Goal: Transaction & Acquisition: Book appointment/travel/reservation

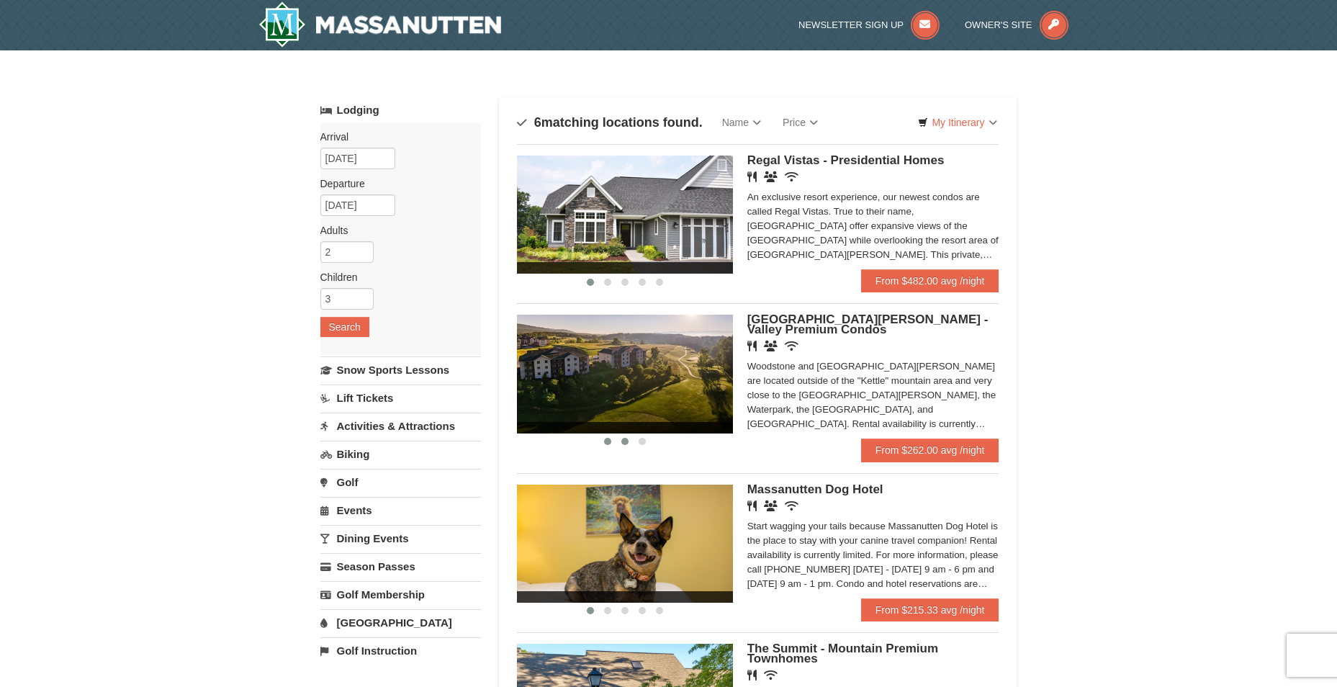
click at [622, 441] on span at bounding box center [624, 441] width 7 height 7
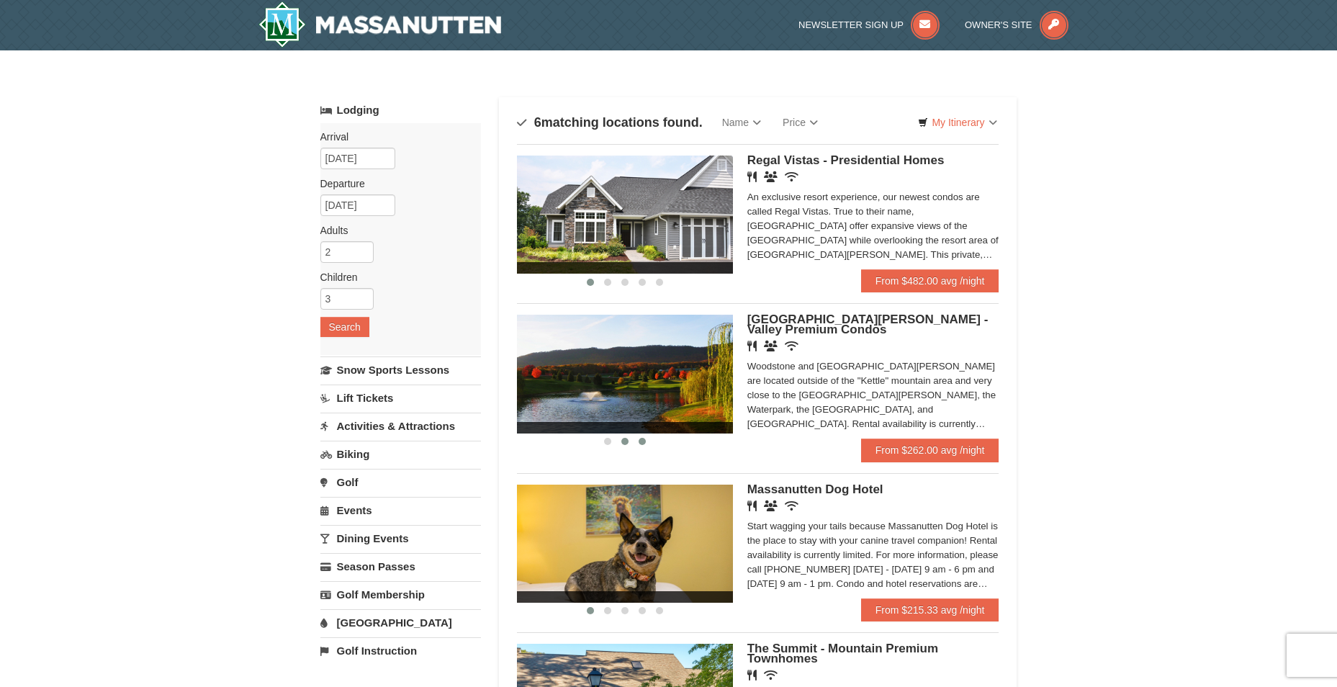
click at [638, 440] on button at bounding box center [642, 441] width 17 height 14
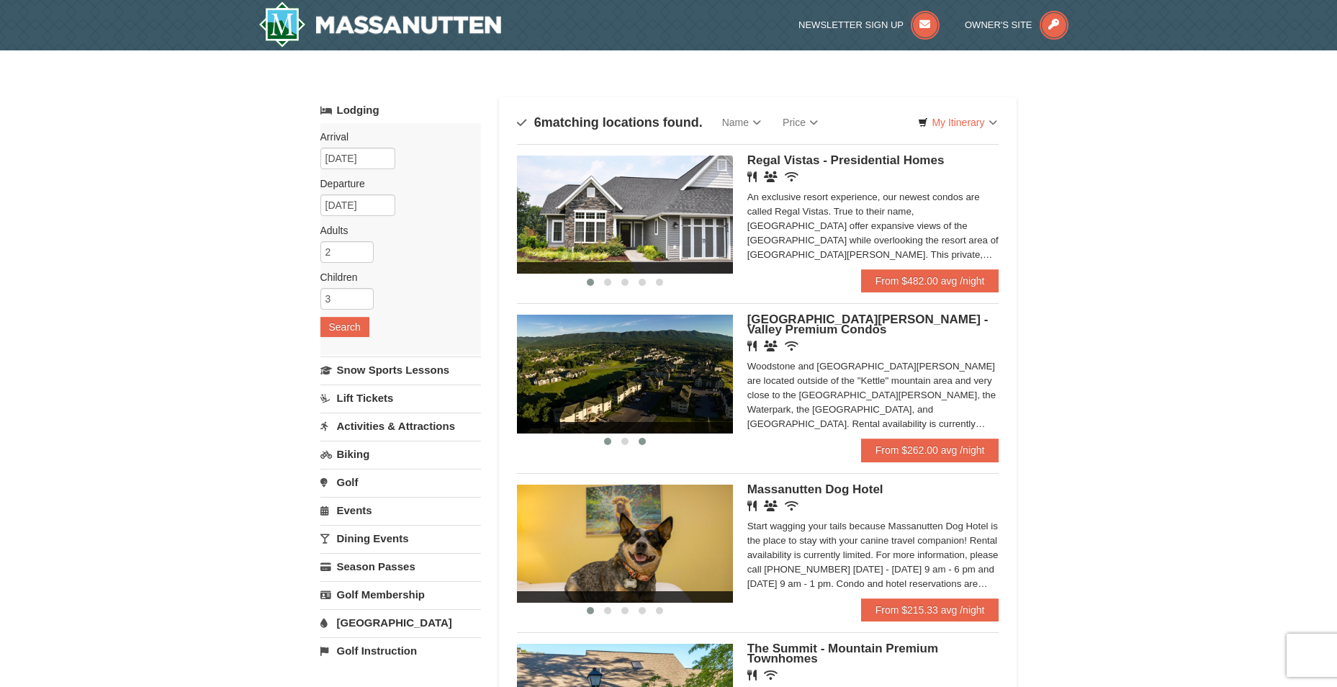
click at [606, 441] on span at bounding box center [607, 441] width 7 height 7
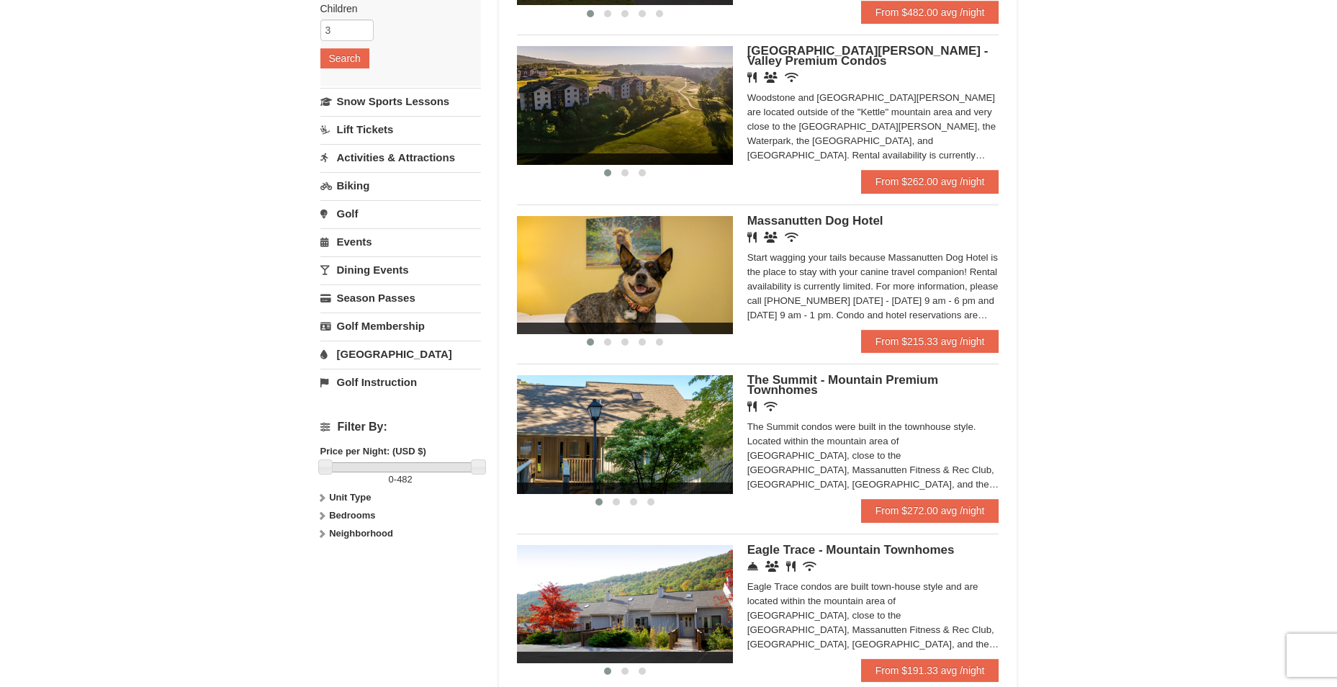
scroll to position [288, 0]
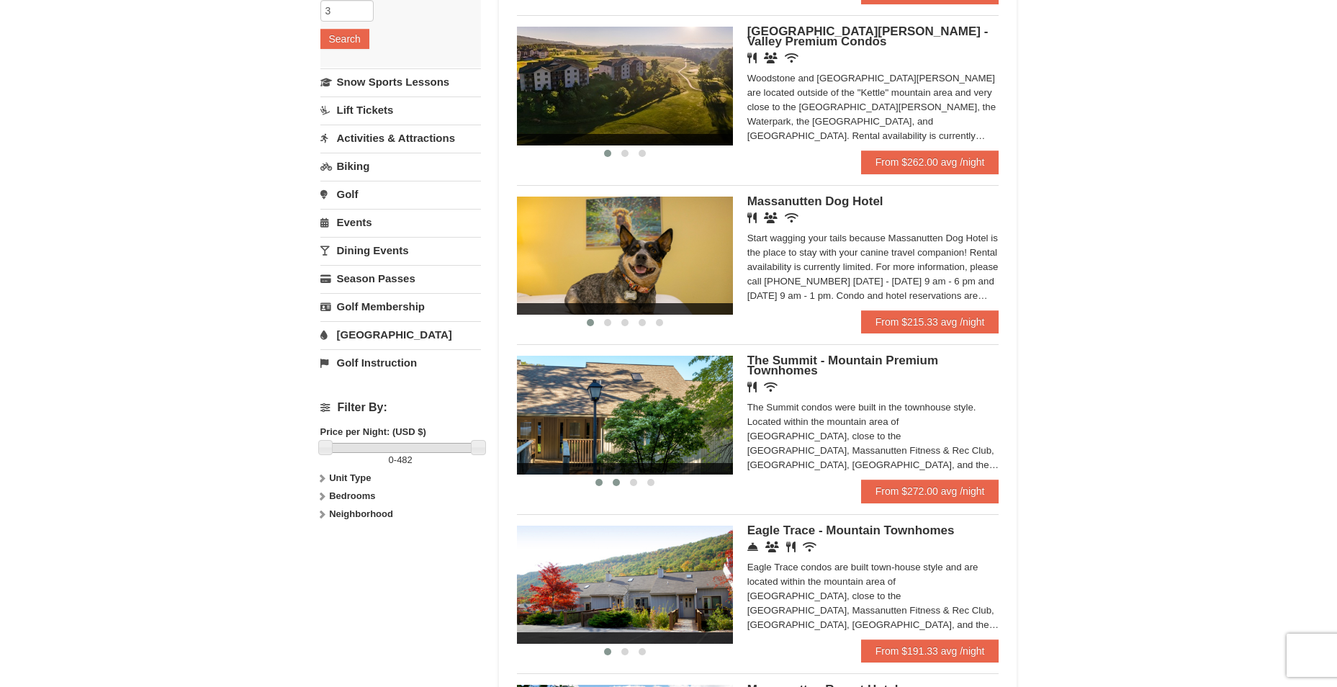
click at [613, 484] on span at bounding box center [616, 482] width 7 height 7
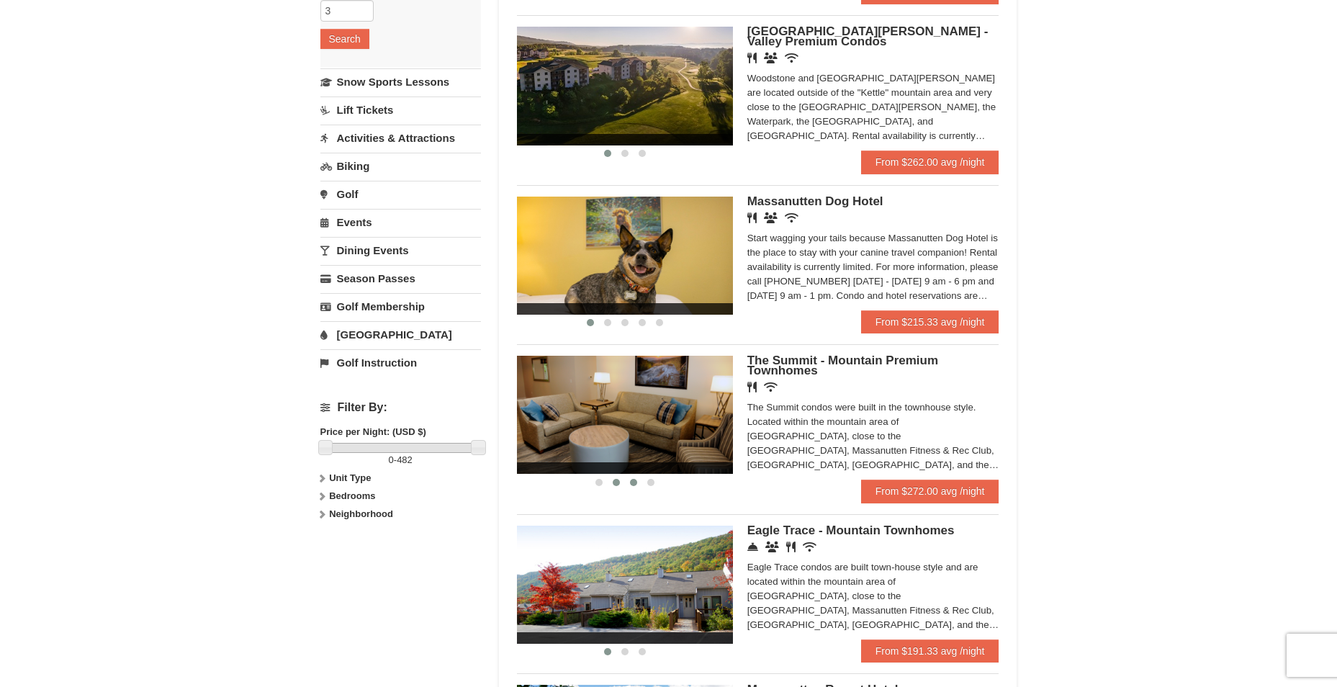
click at [627, 484] on button at bounding box center [633, 482] width 17 height 14
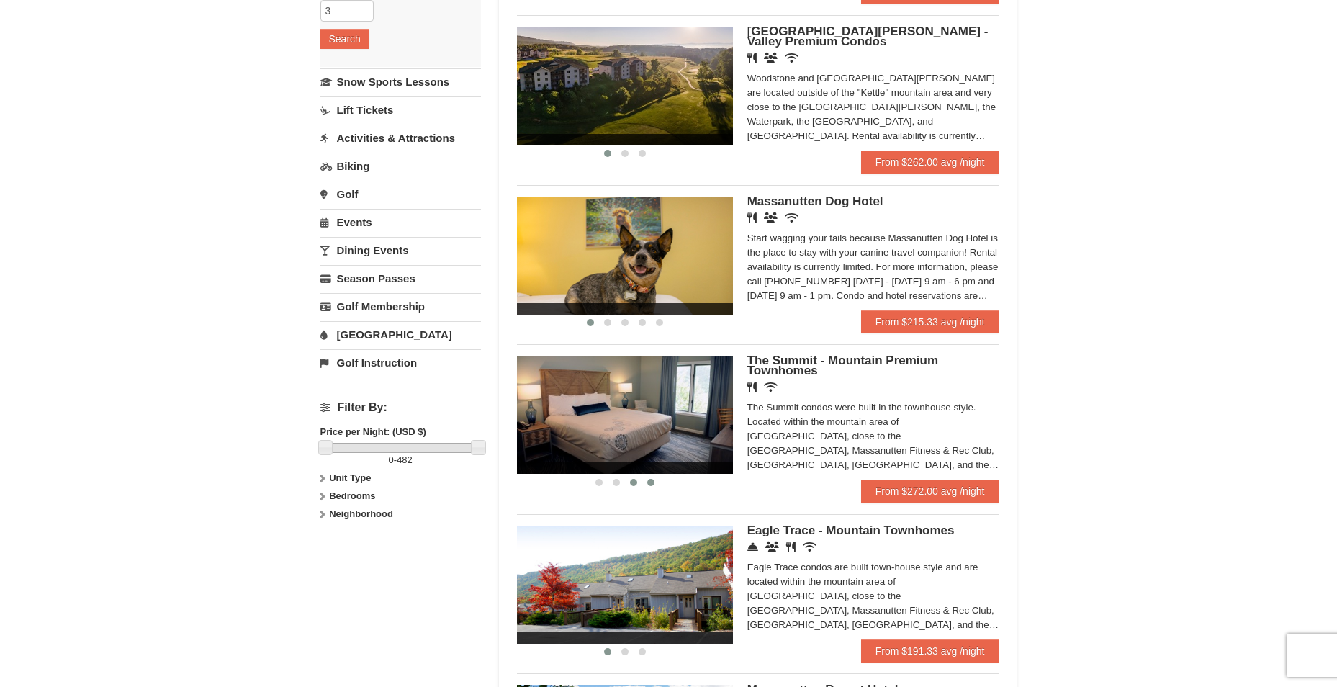
click at [649, 483] on span at bounding box center [650, 482] width 7 height 7
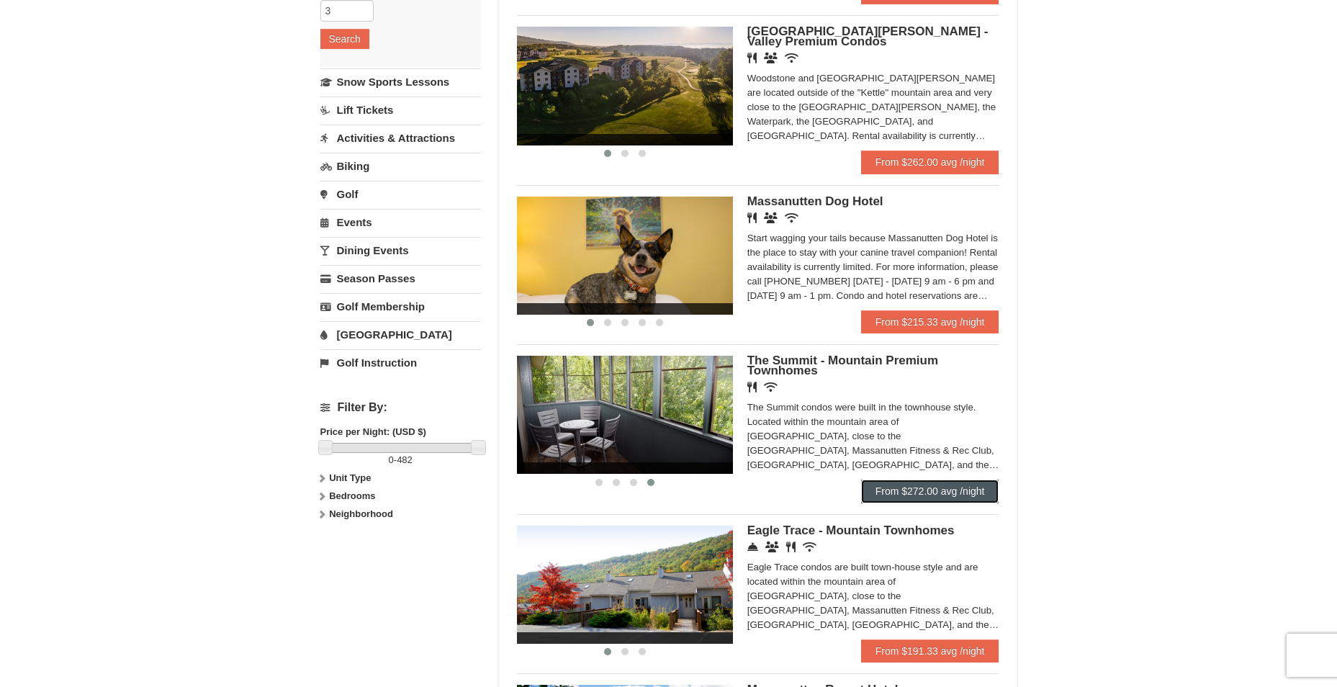
click at [899, 489] on link "From $272.00 avg /night" at bounding box center [930, 491] width 138 height 23
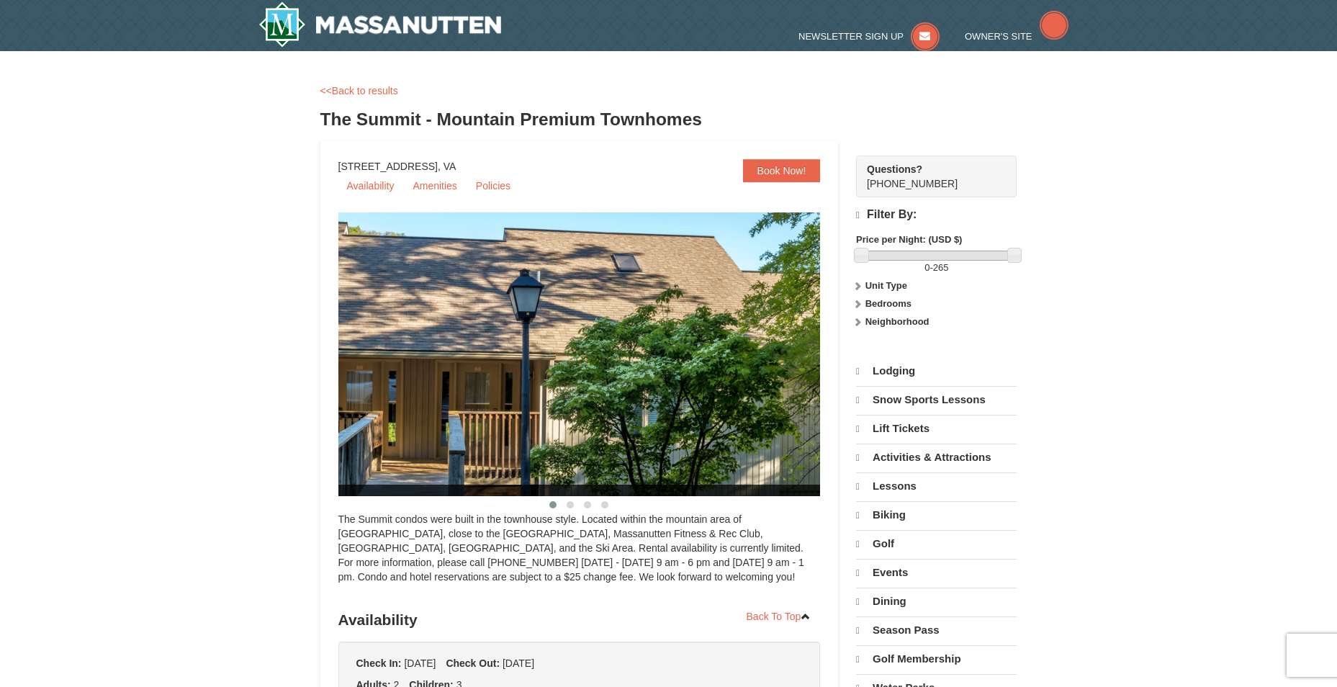
select select "9"
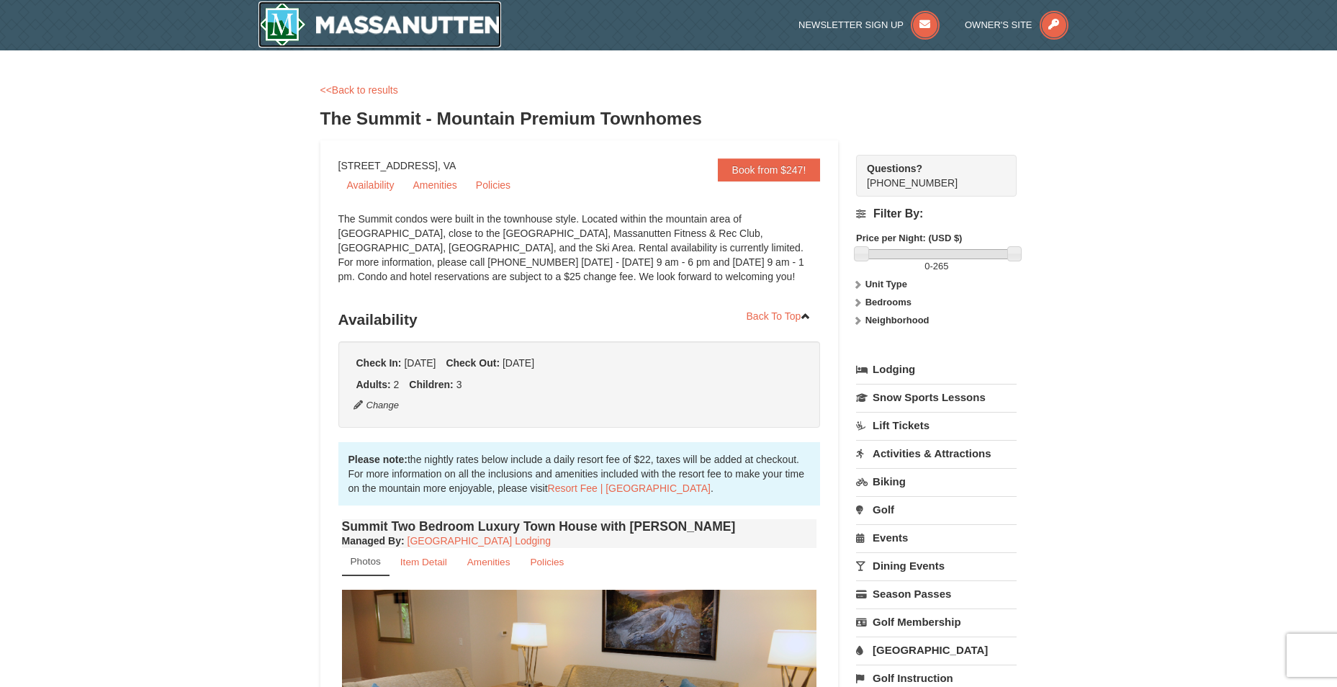
click at [435, 12] on img at bounding box center [380, 24] width 243 height 46
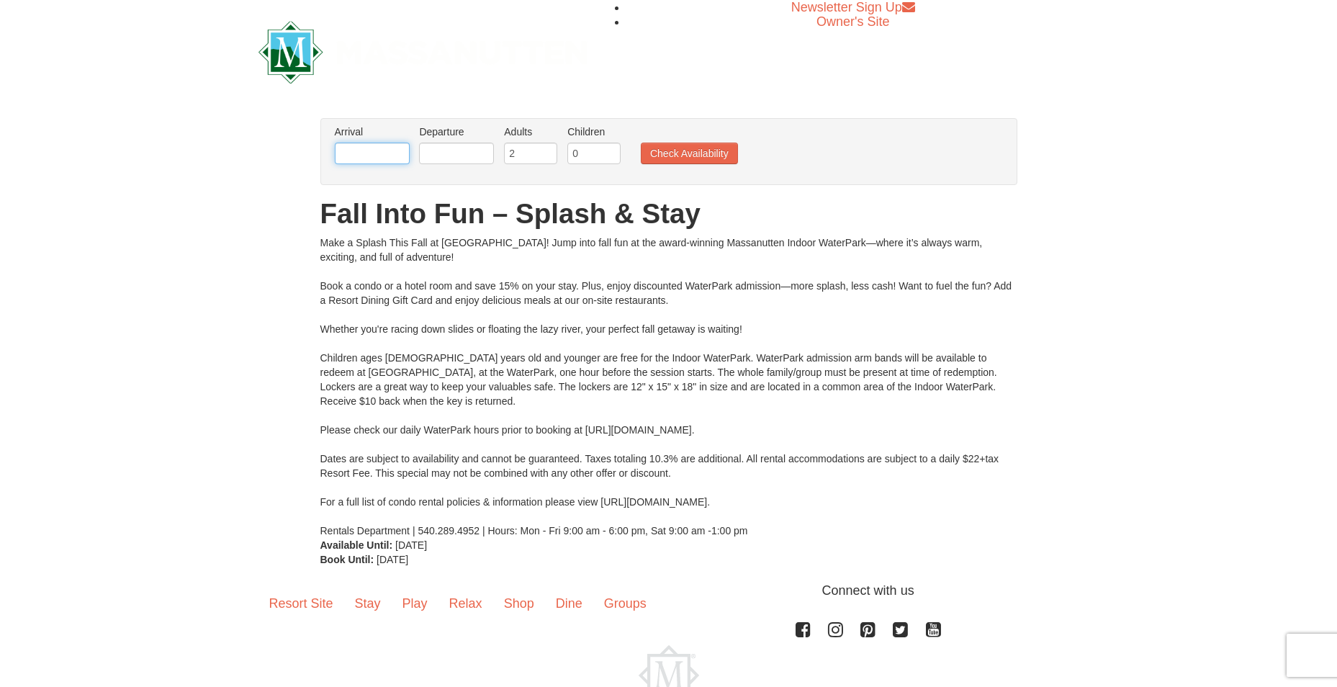
click at [377, 154] on input "text" at bounding box center [372, 154] width 75 height 22
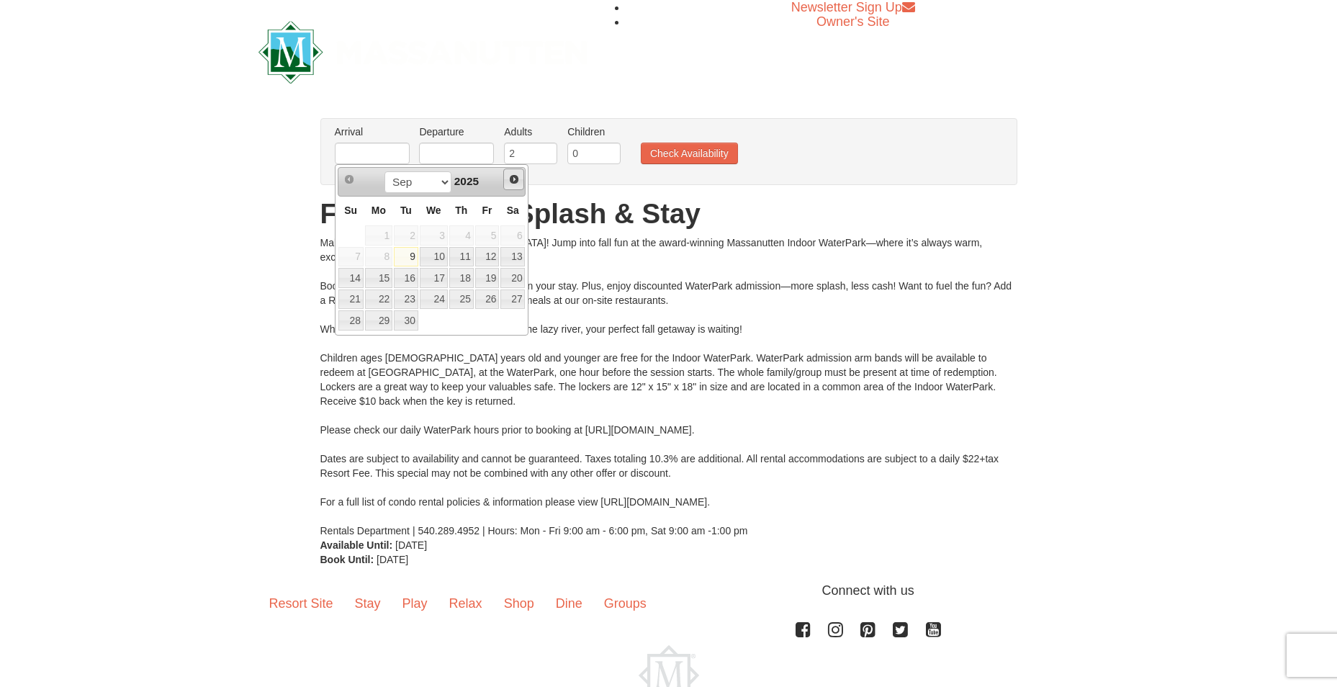
click at [511, 182] on span "Next" at bounding box center [514, 180] width 12 height 12
click at [469, 316] on link "30" at bounding box center [461, 320] width 24 height 20
type input "[DATE]"
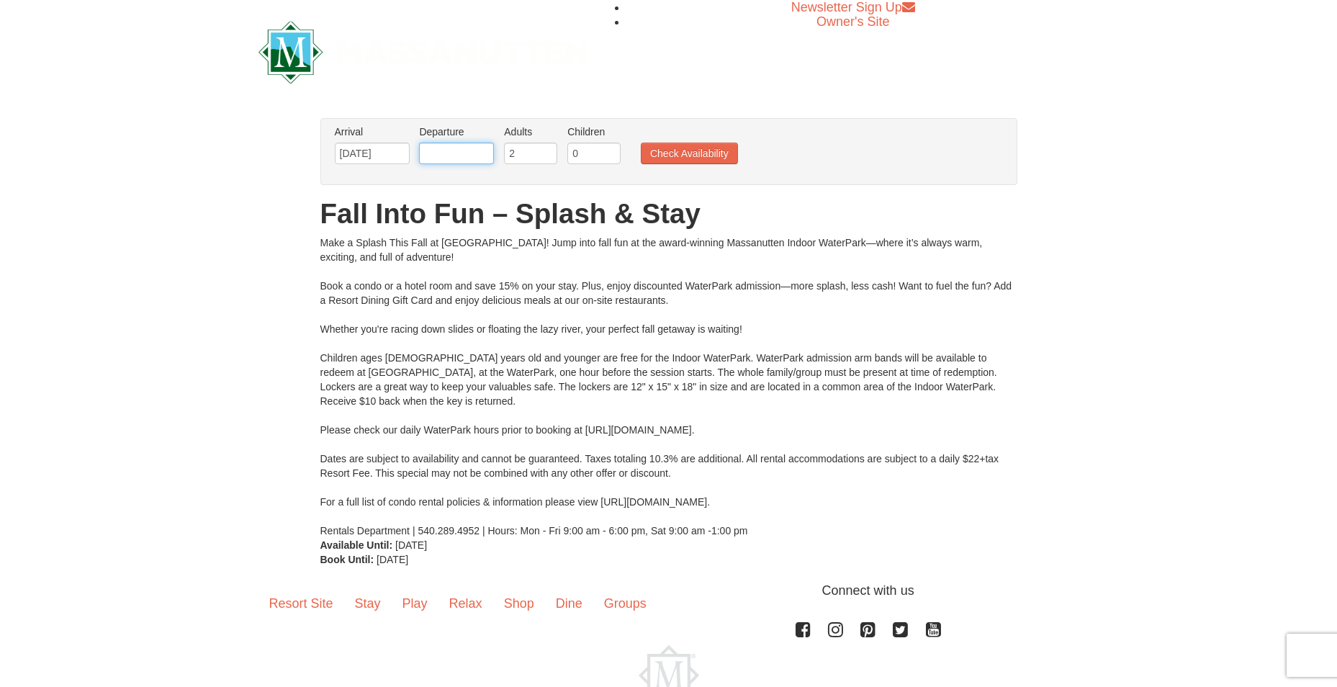
drag, startPoint x: 464, startPoint y: 151, endPoint x: 469, endPoint y: 163, distance: 13.2
click at [464, 151] on input "text" at bounding box center [456, 154] width 75 height 22
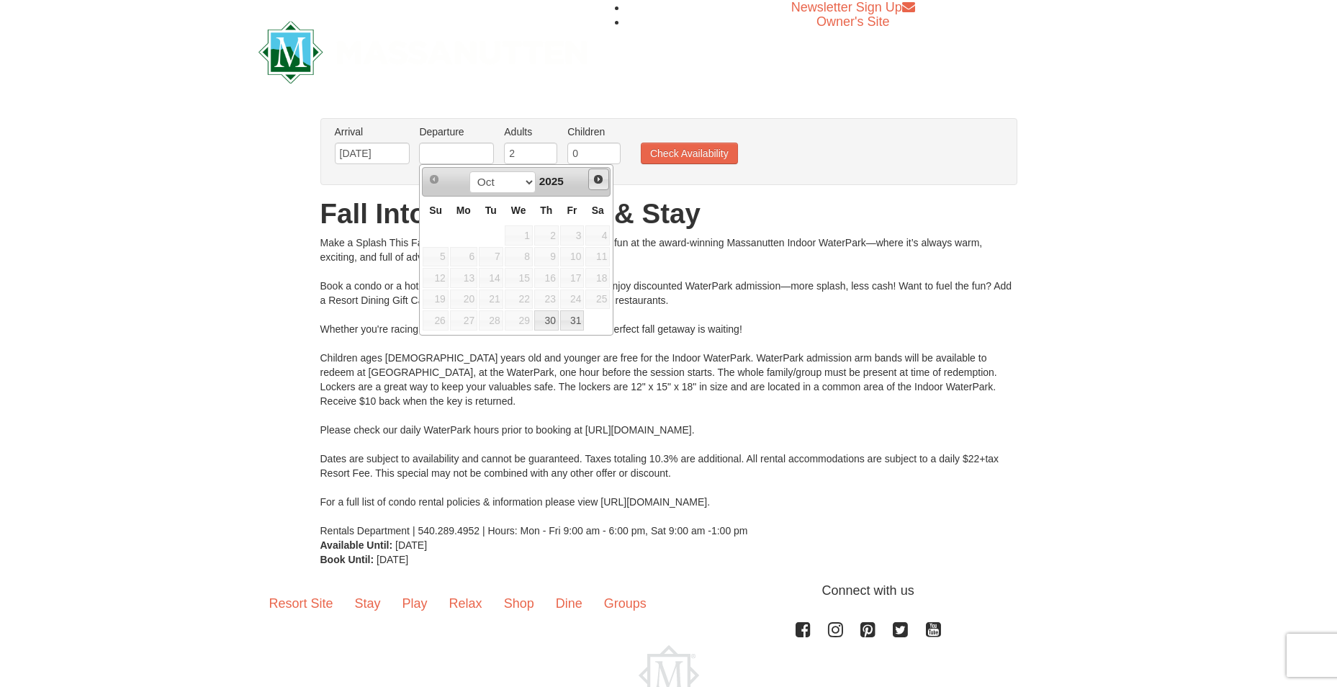
click at [596, 184] on span "Next" at bounding box center [599, 180] width 12 height 12
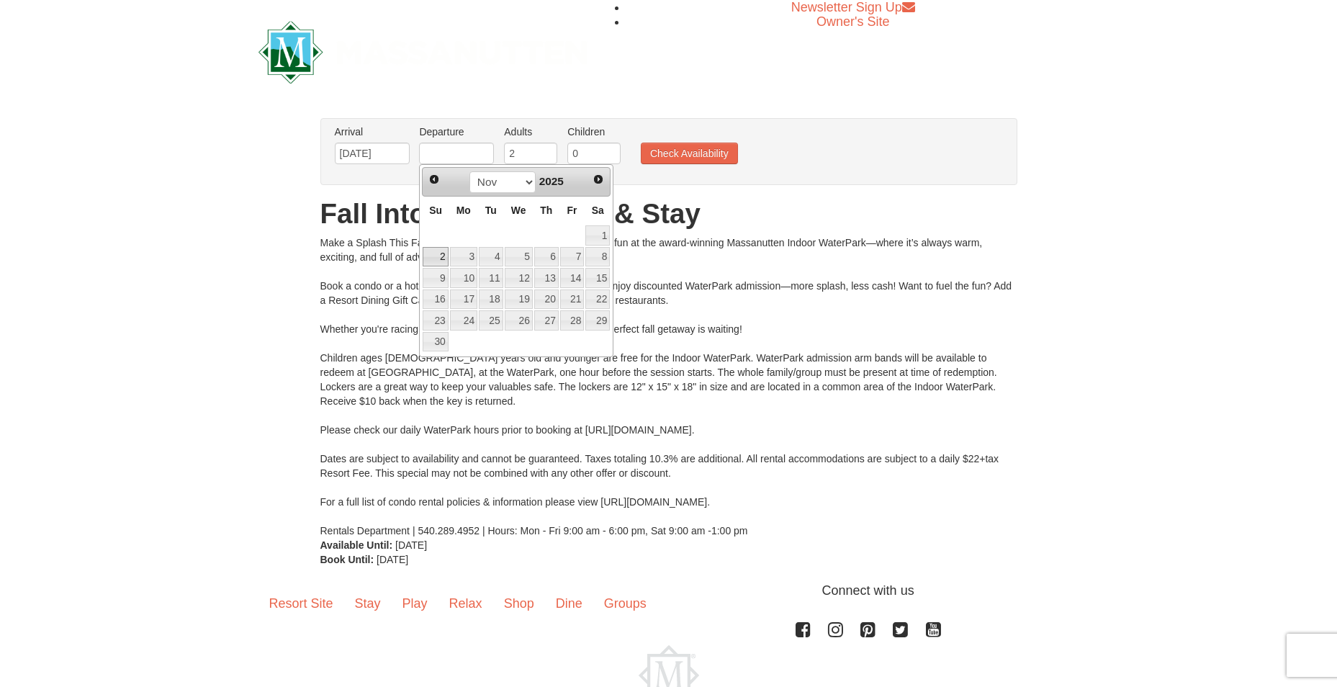
click at [439, 256] on link "2" at bounding box center [435, 257] width 25 height 20
type input "[DATE]"
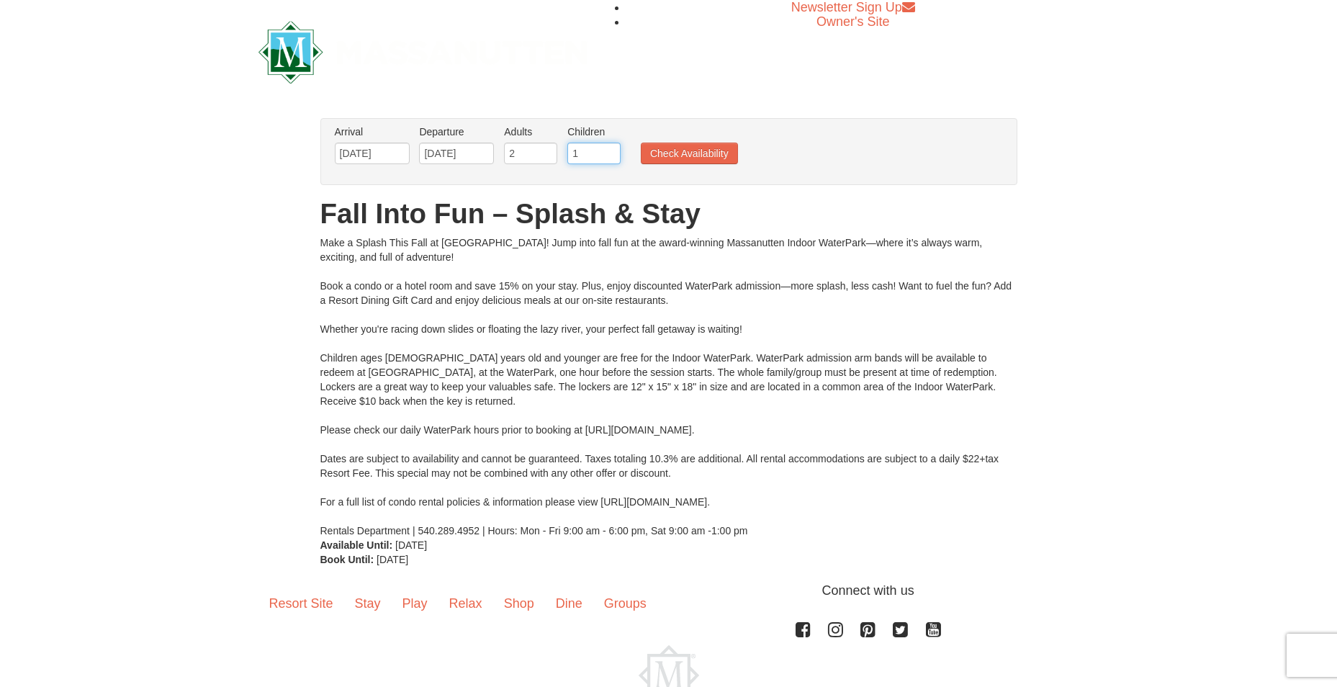
click at [608, 147] on input "1" at bounding box center [593, 154] width 53 height 22
click at [611, 149] on input "2" at bounding box center [593, 154] width 53 height 22
type input "3"
click at [611, 149] on input "3" at bounding box center [593, 154] width 53 height 22
click at [674, 151] on button "Check Availability" at bounding box center [689, 154] width 97 height 22
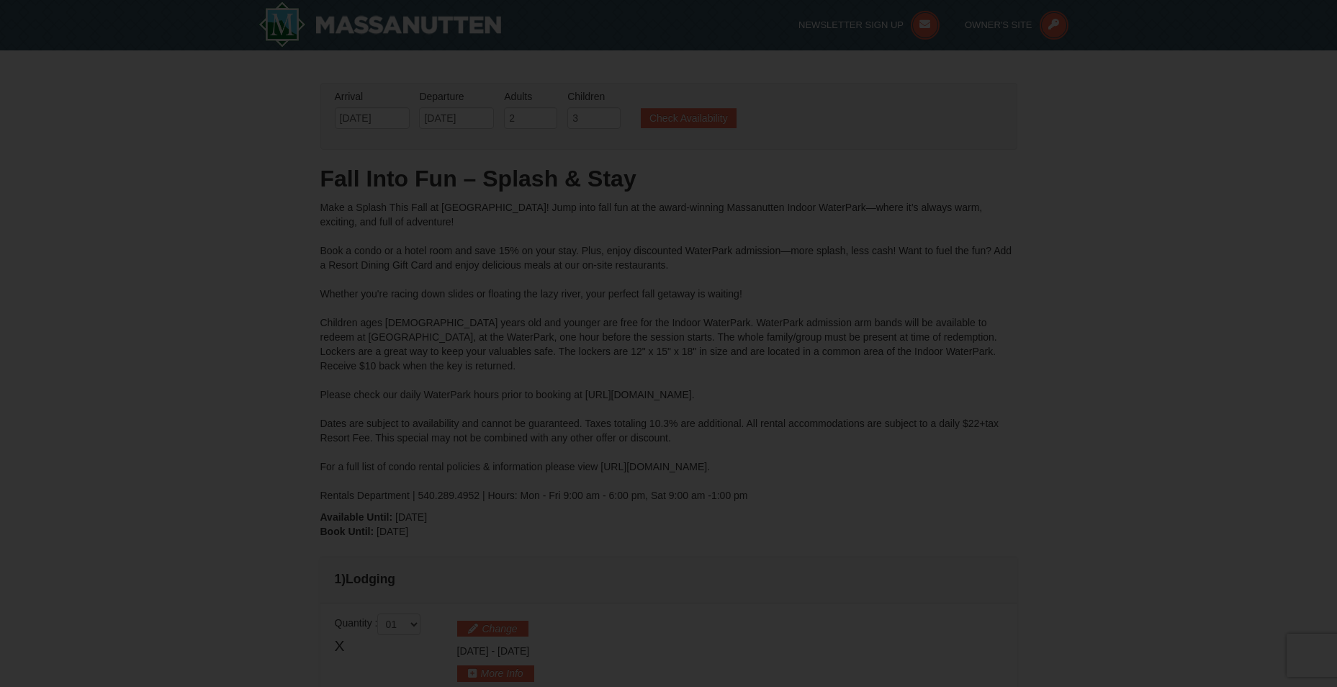
type input "[DATE]"
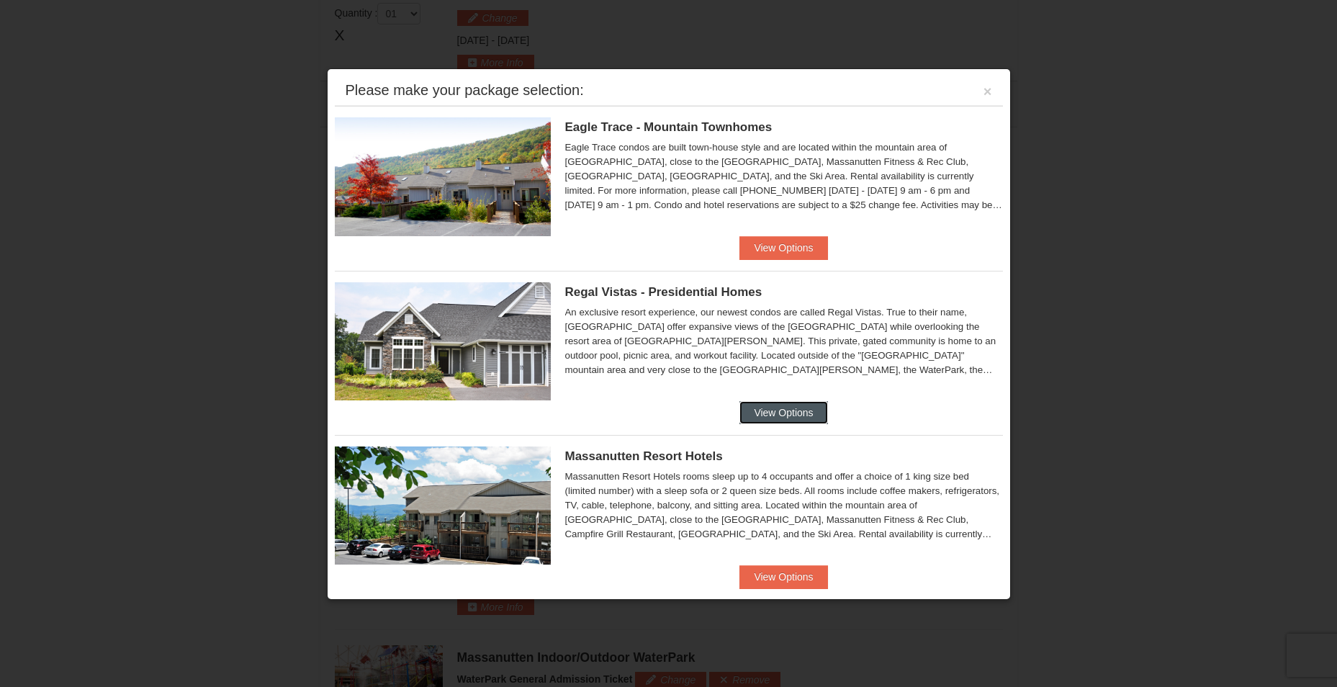
click at [788, 414] on button "View Options" at bounding box center [783, 412] width 88 height 23
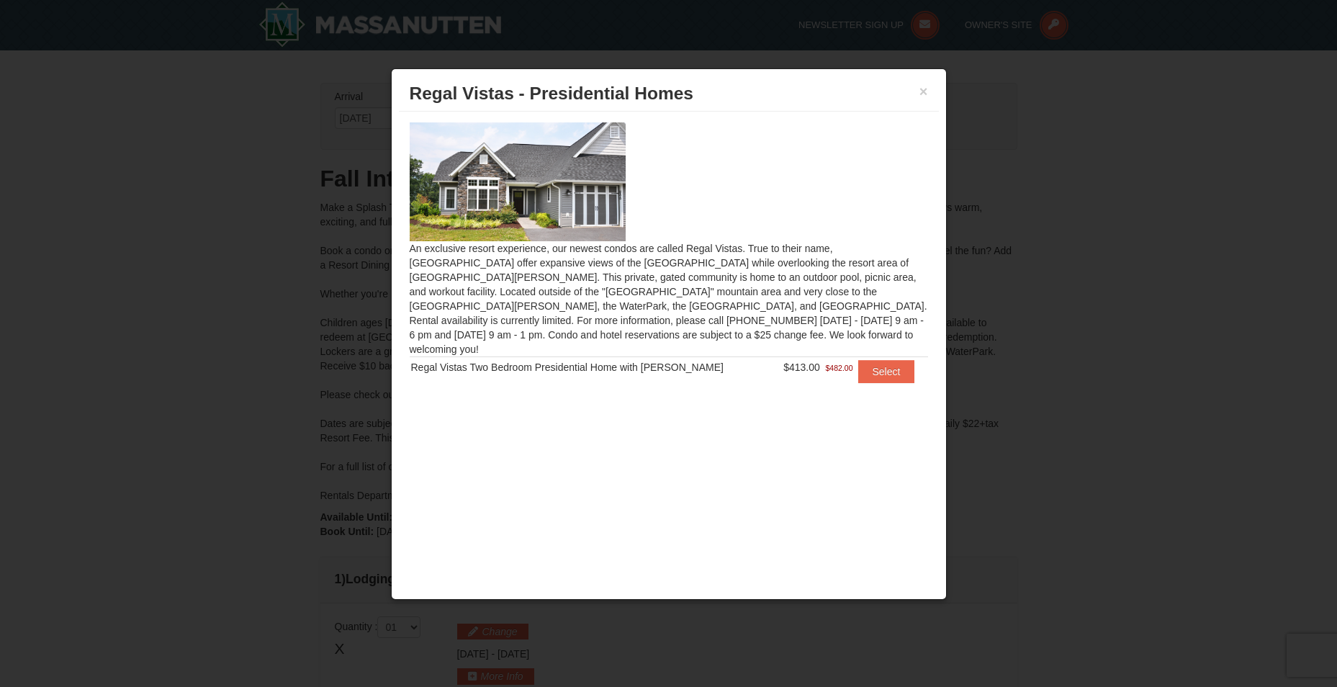
click at [549, 163] on img at bounding box center [518, 181] width 216 height 118
click at [876, 360] on button "Select" at bounding box center [886, 371] width 57 height 23
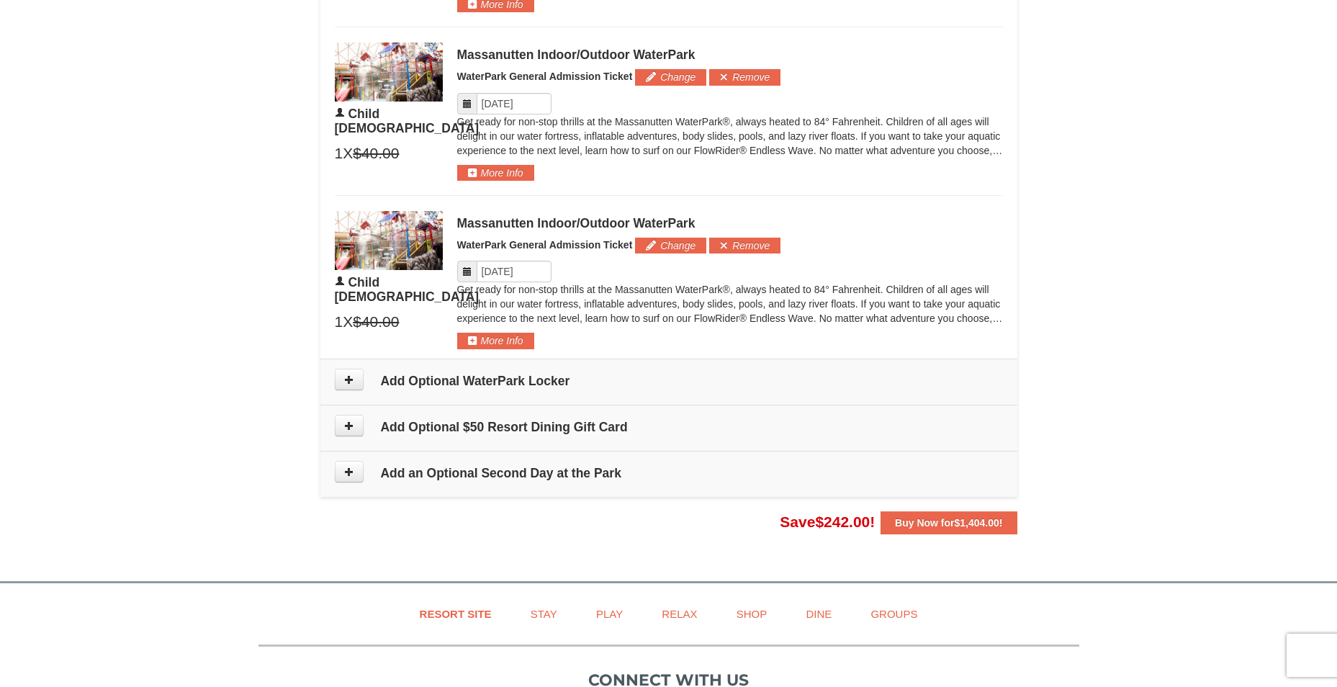
scroll to position [1296, 0]
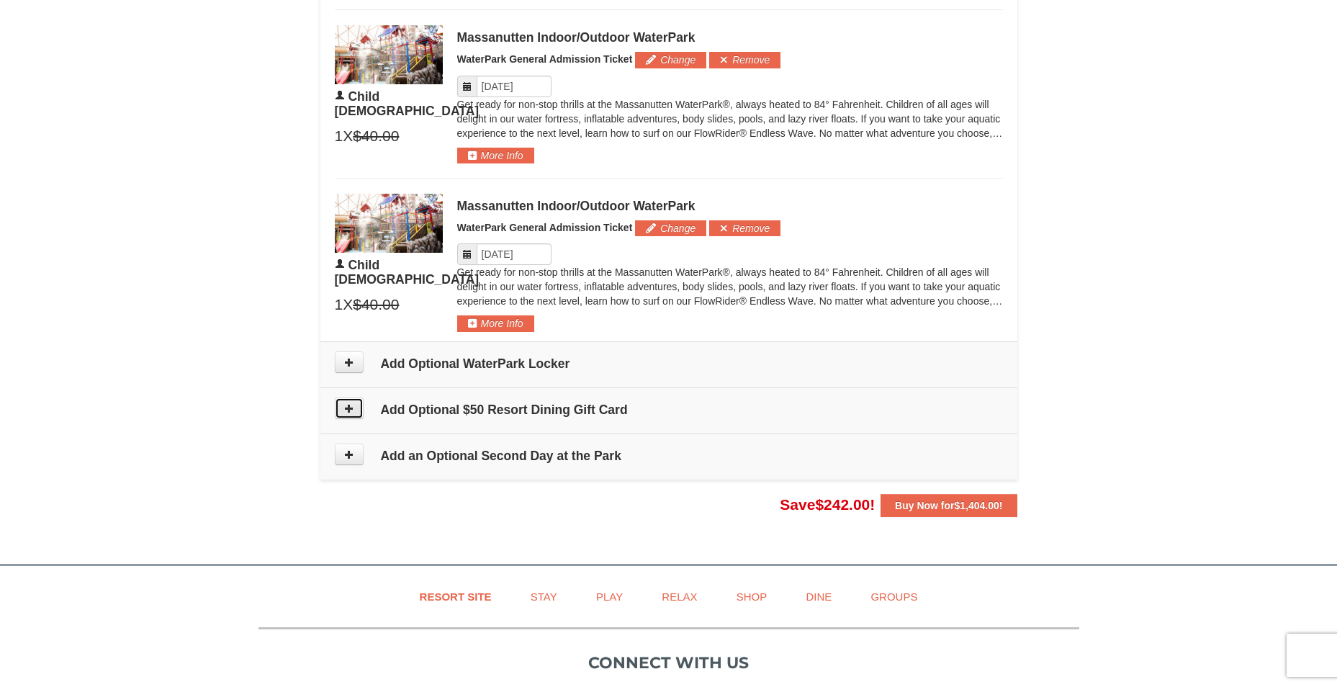
click at [344, 409] on icon at bounding box center [349, 408] width 10 height 10
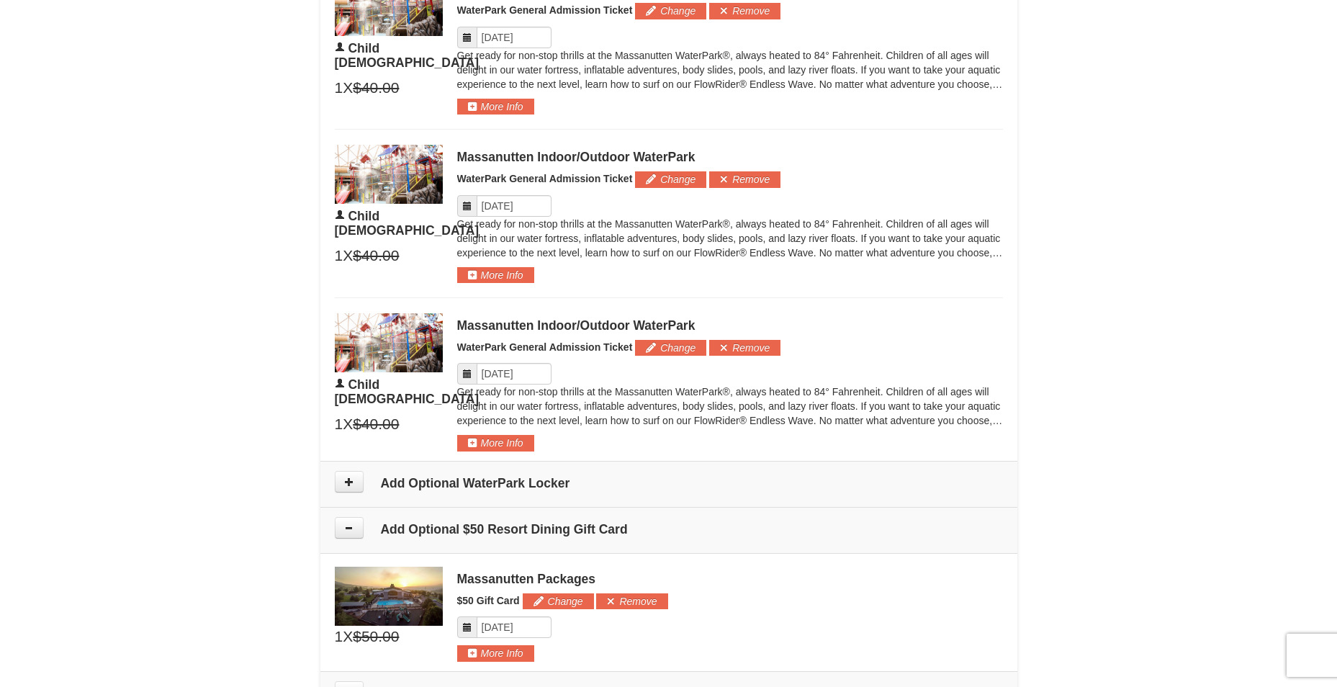
scroll to position [1133, 0]
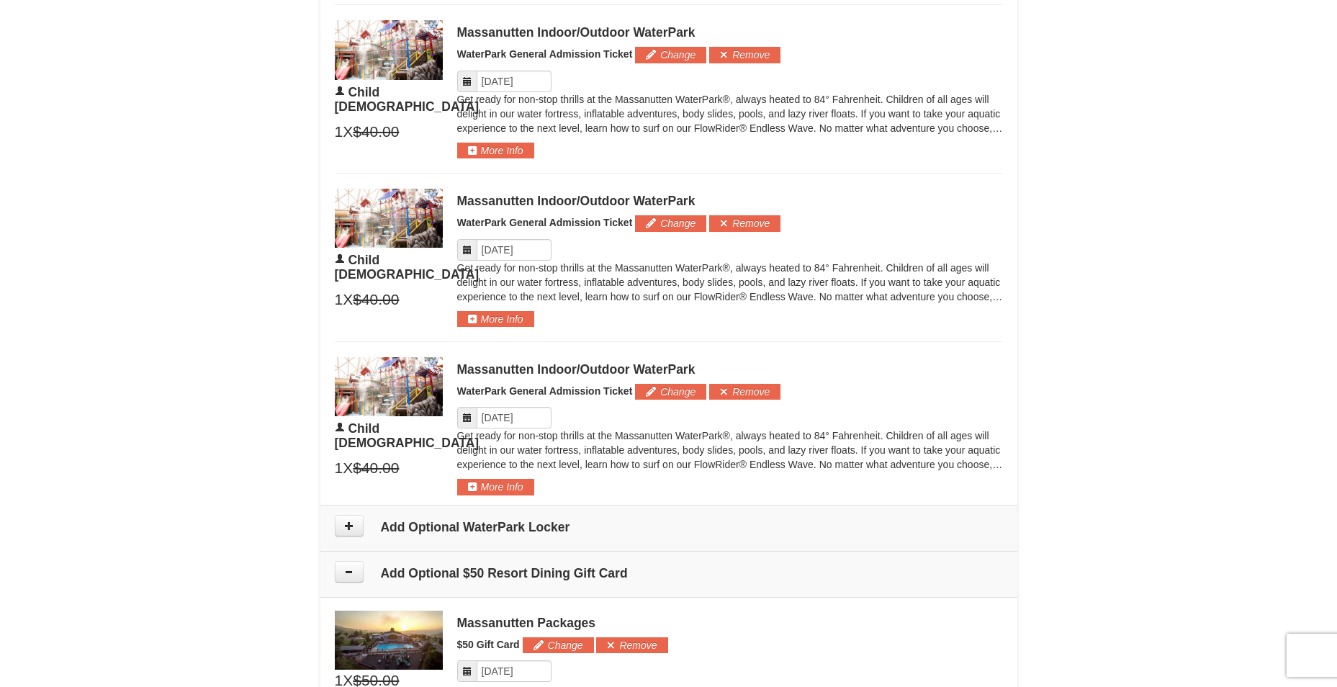
click at [470, 421] on icon at bounding box center [467, 418] width 10 height 10
click at [523, 486] on button "More Info" at bounding box center [495, 487] width 77 height 16
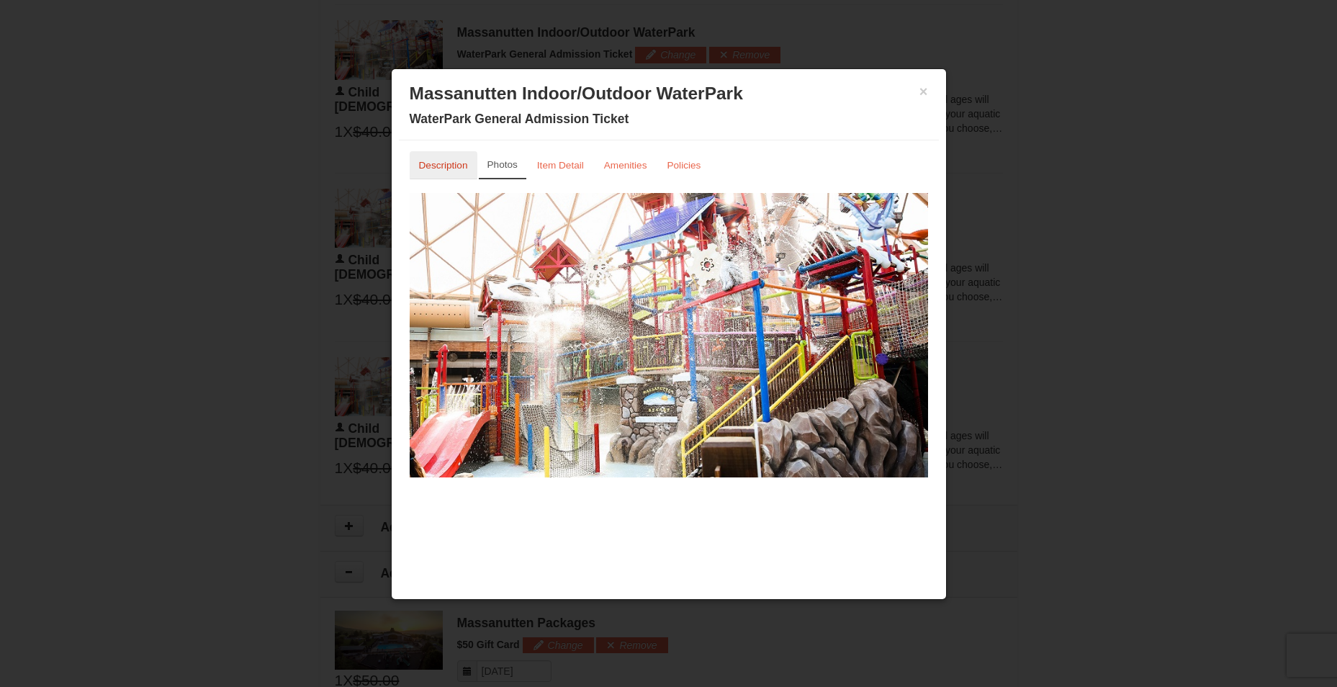
click at [446, 171] on small "Description" at bounding box center [443, 165] width 49 height 11
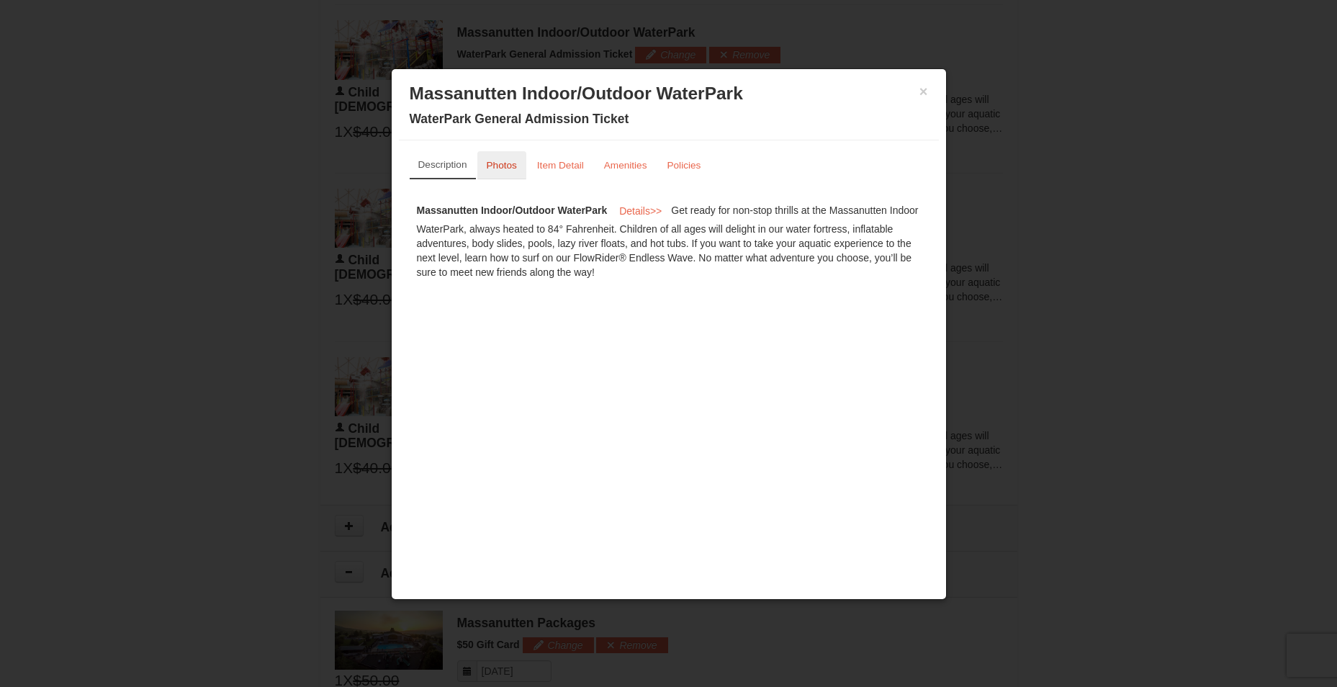
click at [505, 169] on small "Photos" at bounding box center [502, 165] width 30 height 11
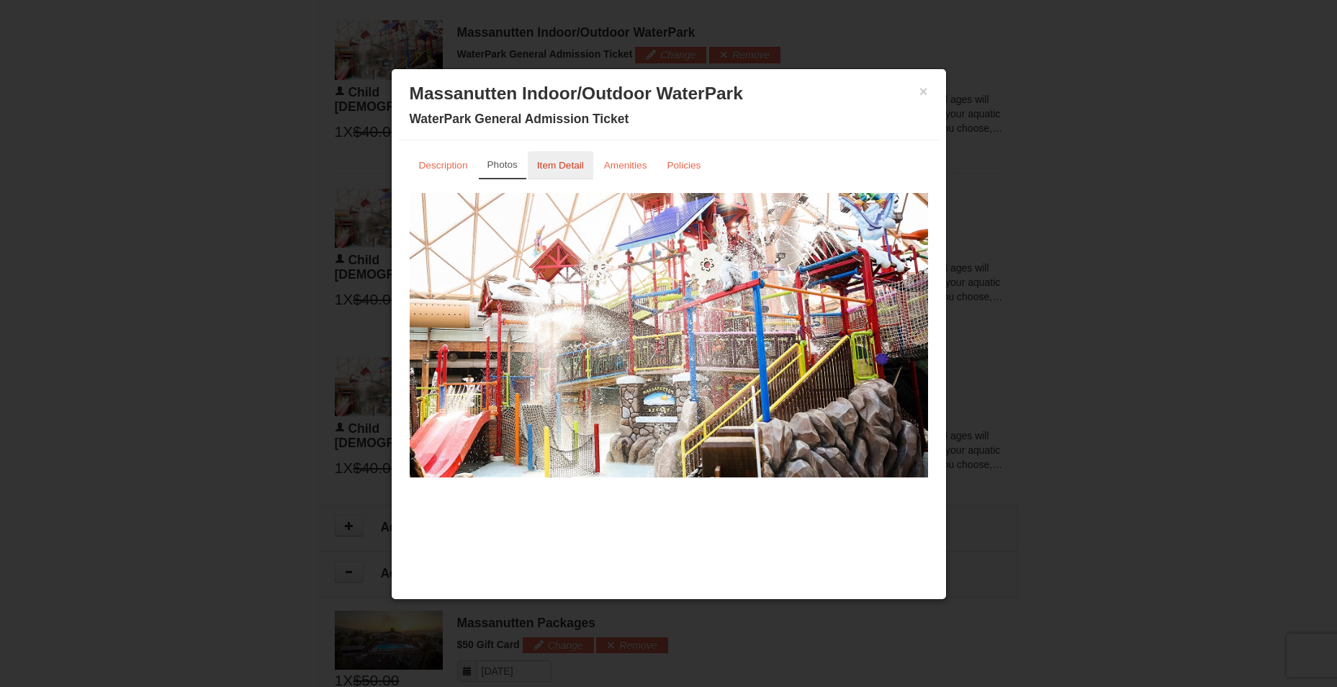
click at [552, 174] on link "Item Detail" at bounding box center [561, 165] width 66 height 28
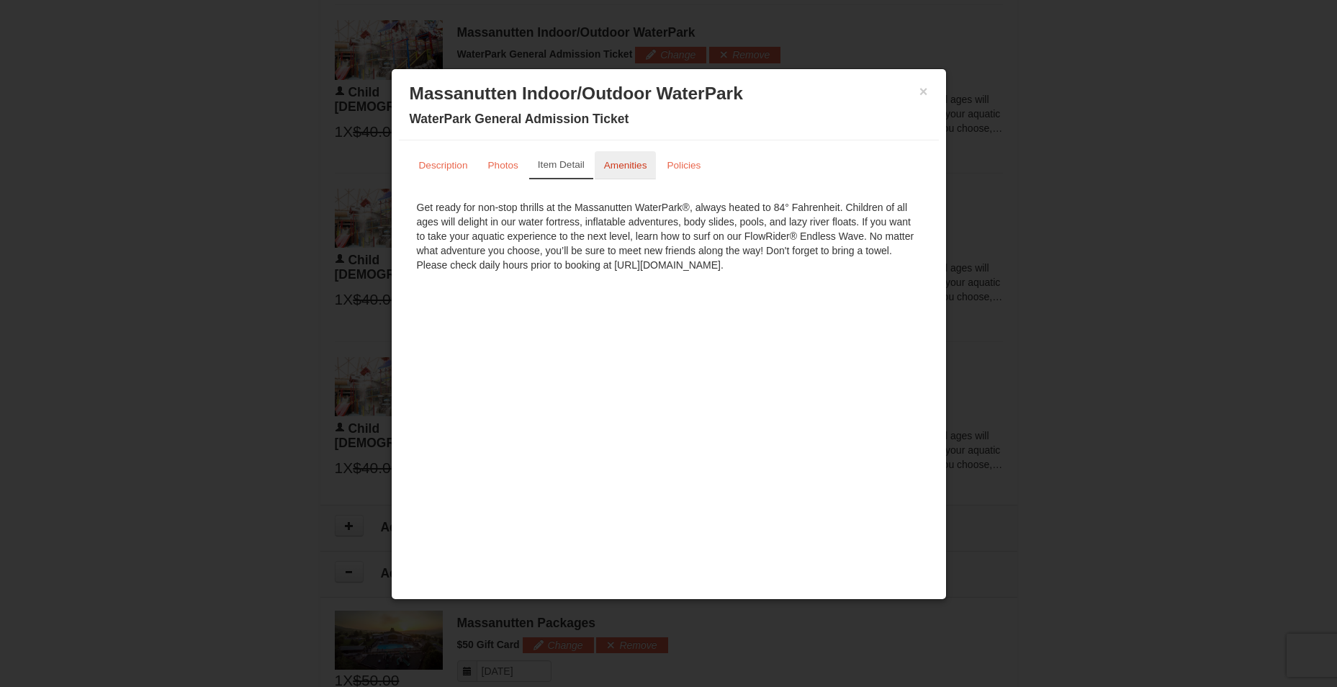
click at [629, 174] on link "Amenities" at bounding box center [626, 165] width 62 height 28
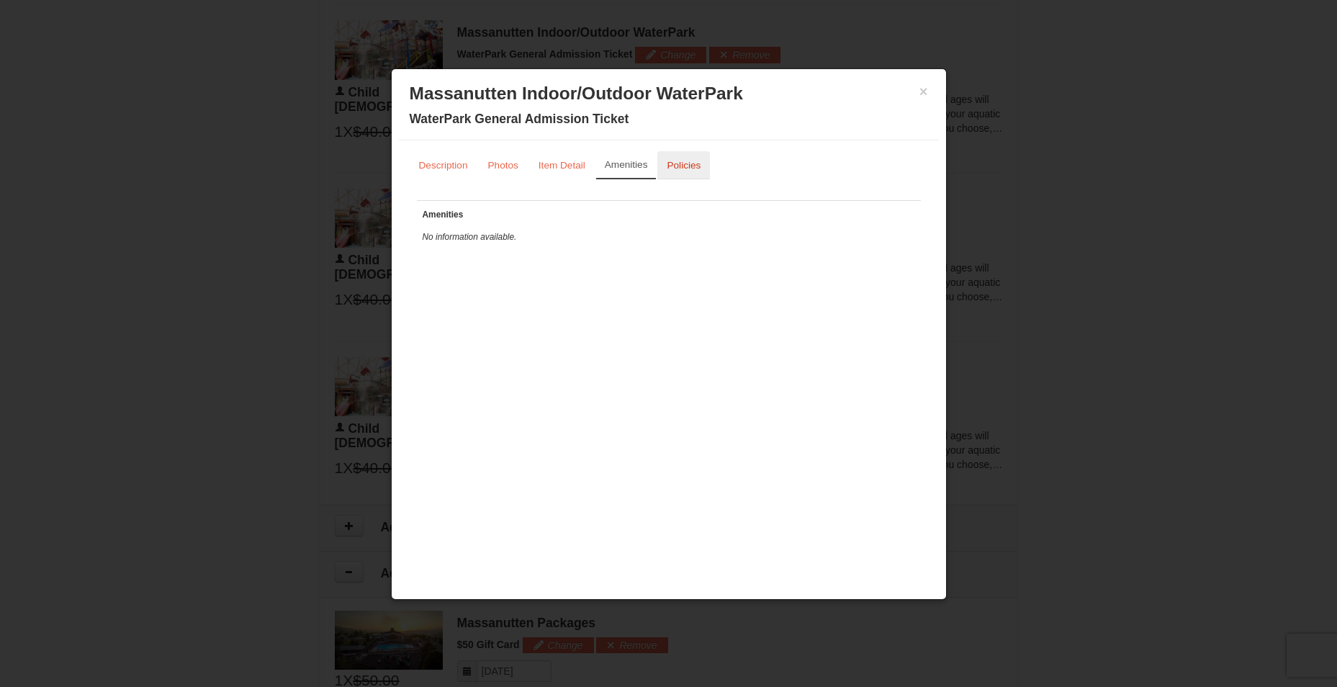
click at [666, 171] on link "Policies" at bounding box center [683, 165] width 53 height 28
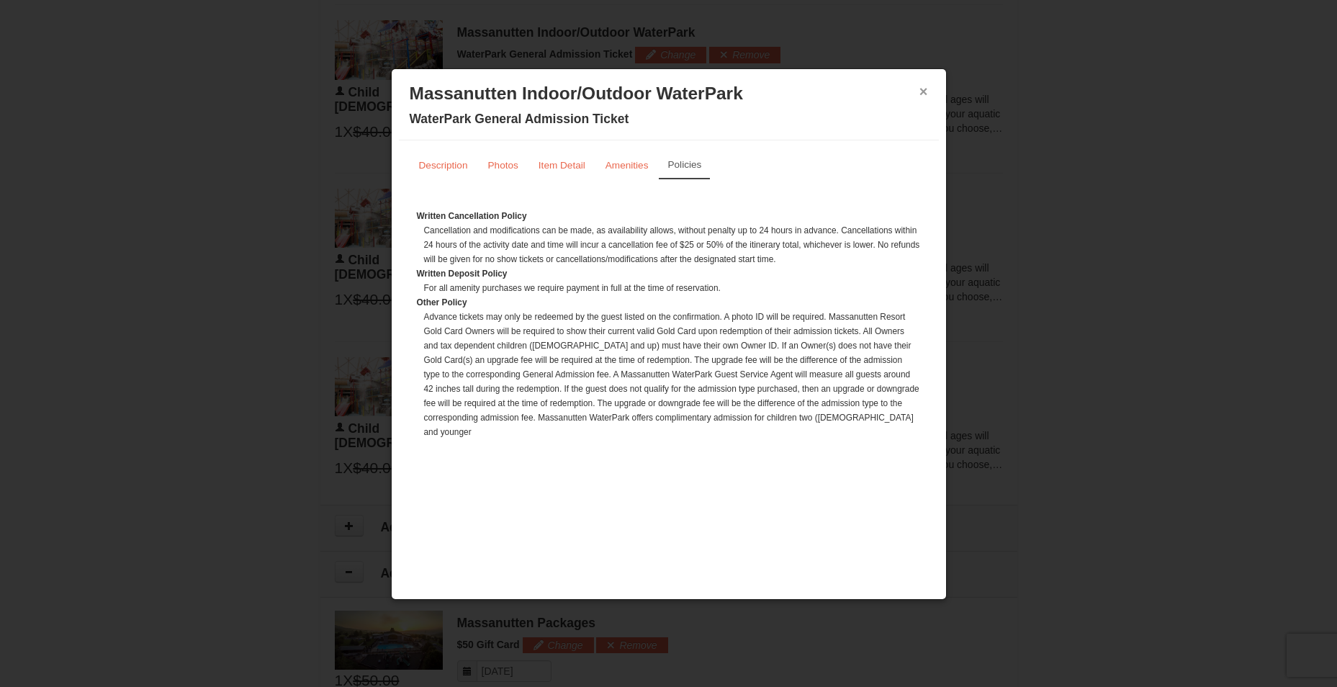
click at [920, 90] on button "×" at bounding box center [924, 91] width 9 height 14
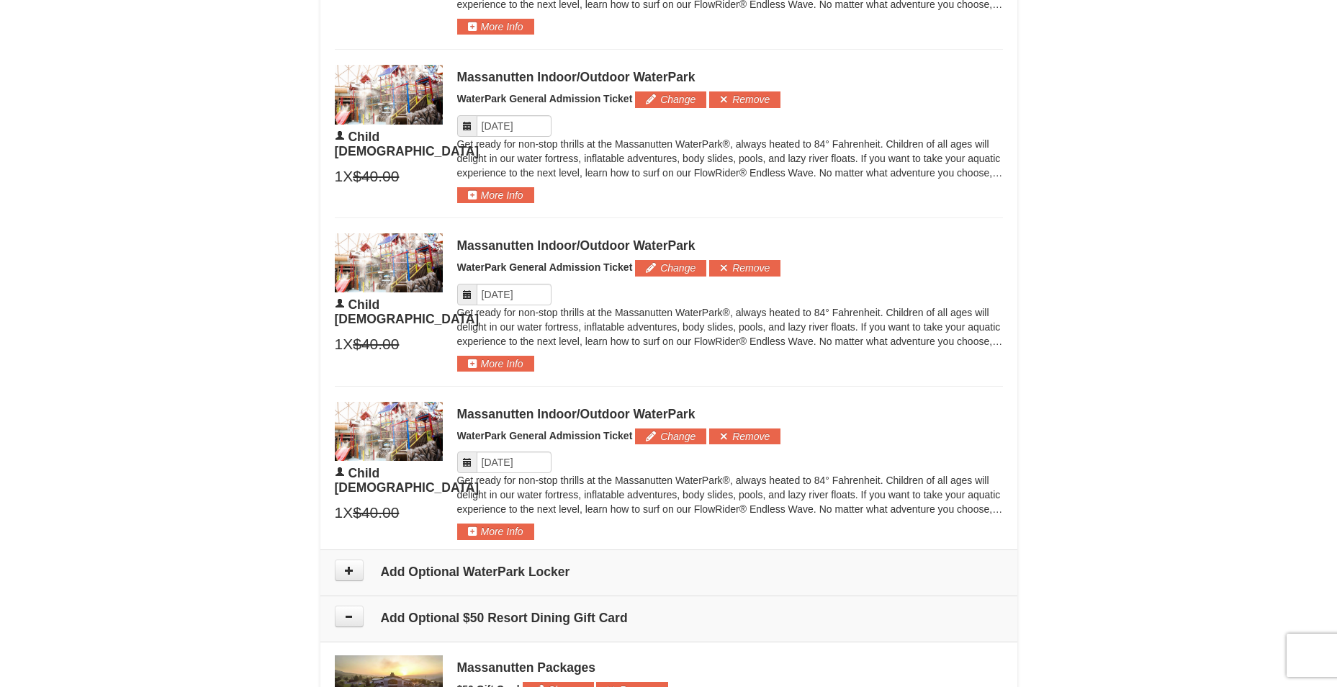
scroll to position [1277, 0]
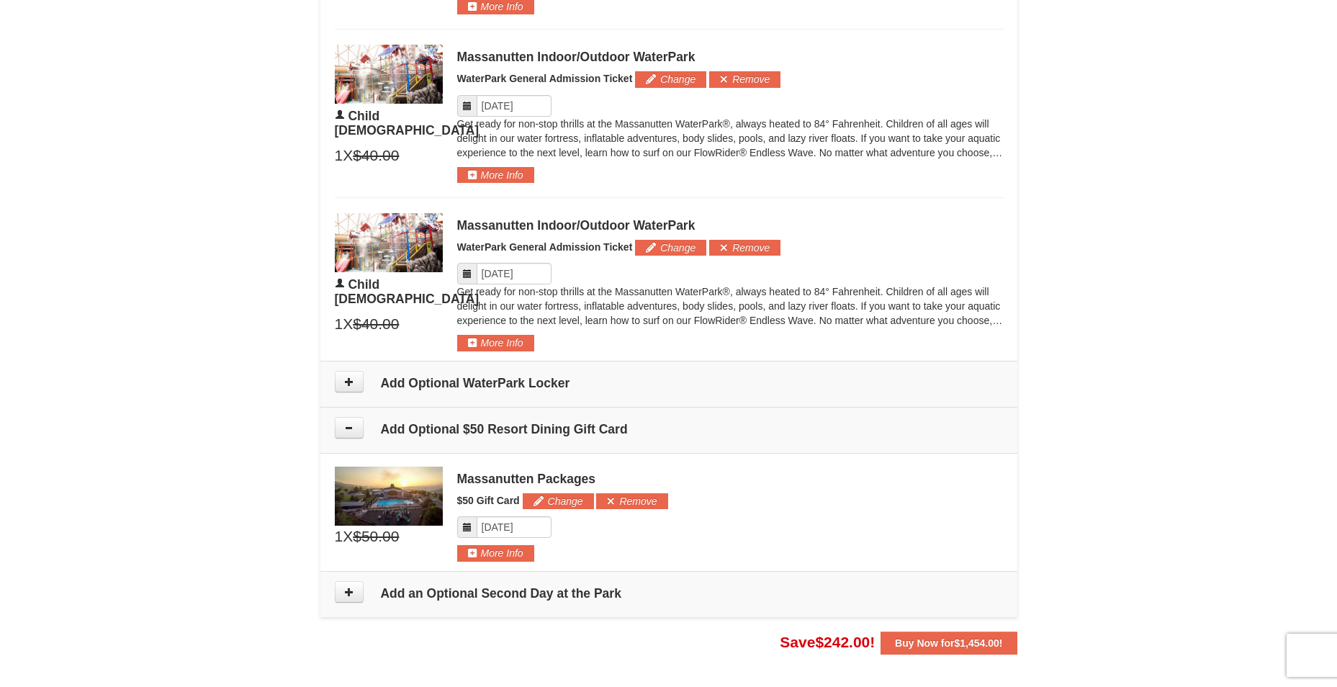
click at [467, 273] on icon at bounding box center [467, 274] width 10 height 10
click at [534, 273] on input "Please format dates MM/DD/YYYY" at bounding box center [514, 274] width 75 height 22
click at [627, 444] on span "31" at bounding box center [629, 441] width 24 height 20
click at [631, 444] on span "31" at bounding box center [629, 441] width 24 height 20
click at [662, 444] on td at bounding box center [655, 441] width 26 height 22
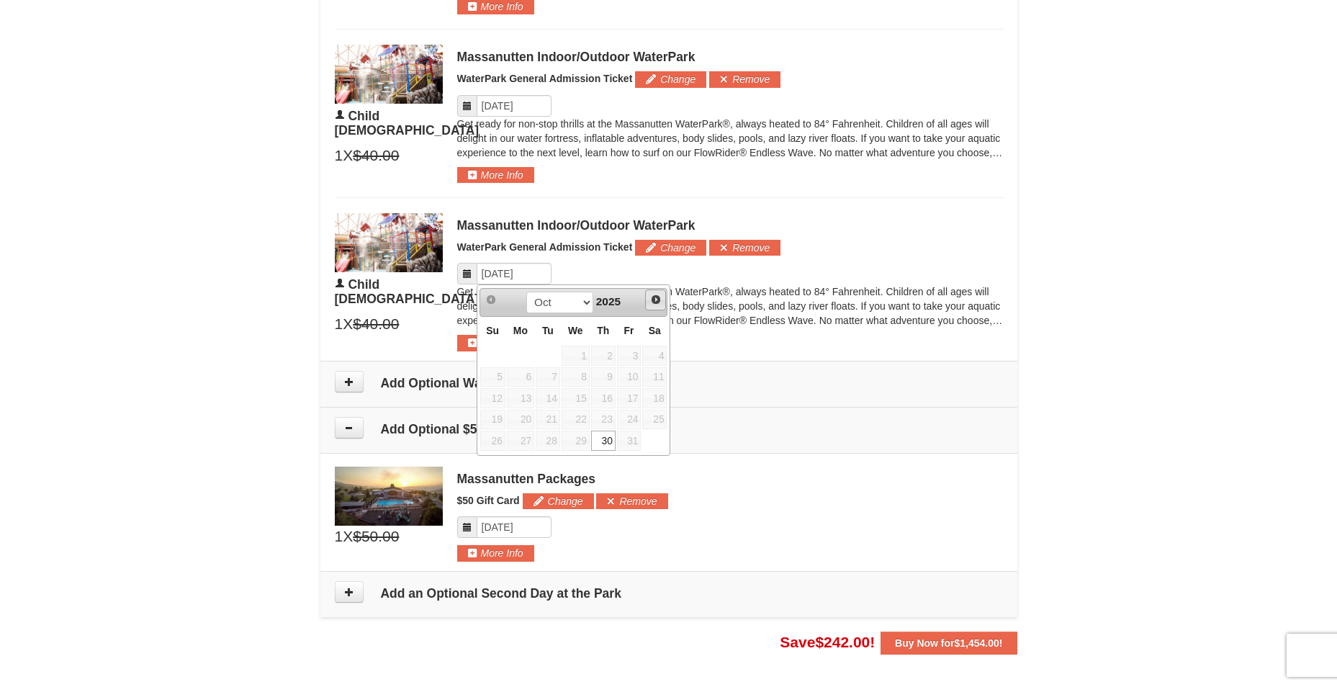
click at [651, 301] on span "Next" at bounding box center [656, 300] width 12 height 12
click at [660, 360] on link "1" at bounding box center [654, 356] width 24 height 20
type input "11/01/2025"
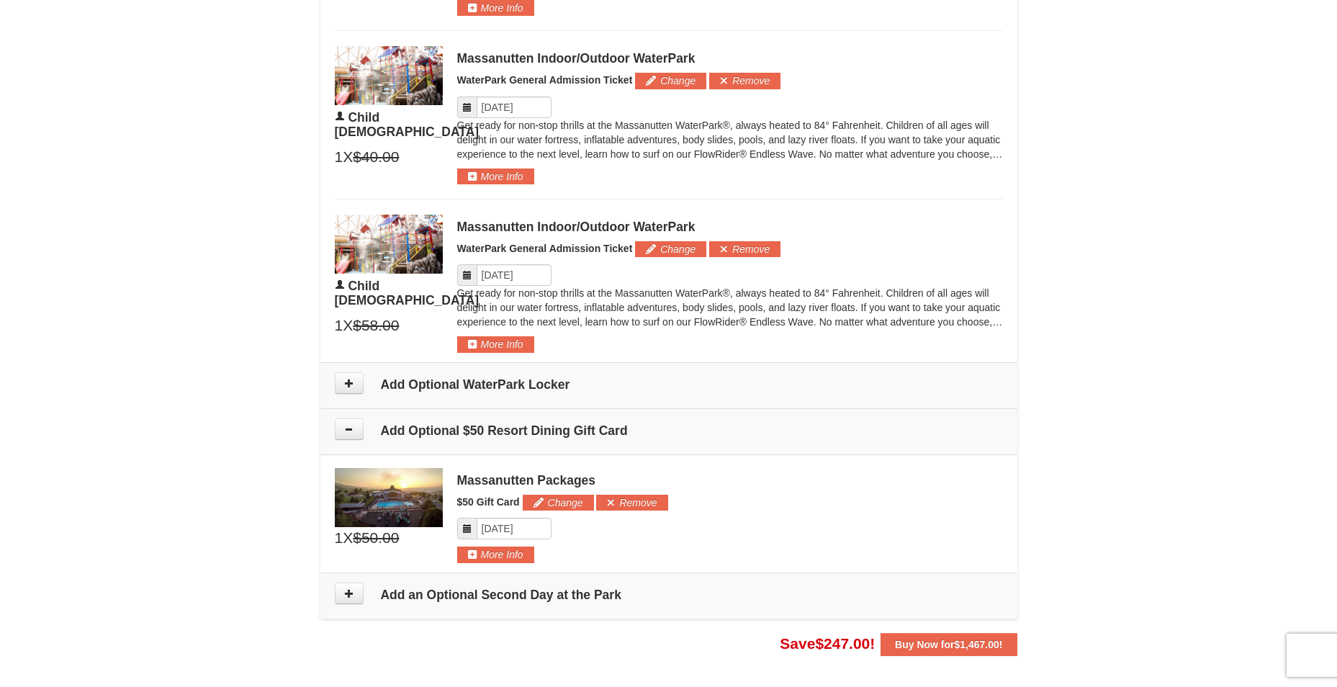
scroll to position [1205, 0]
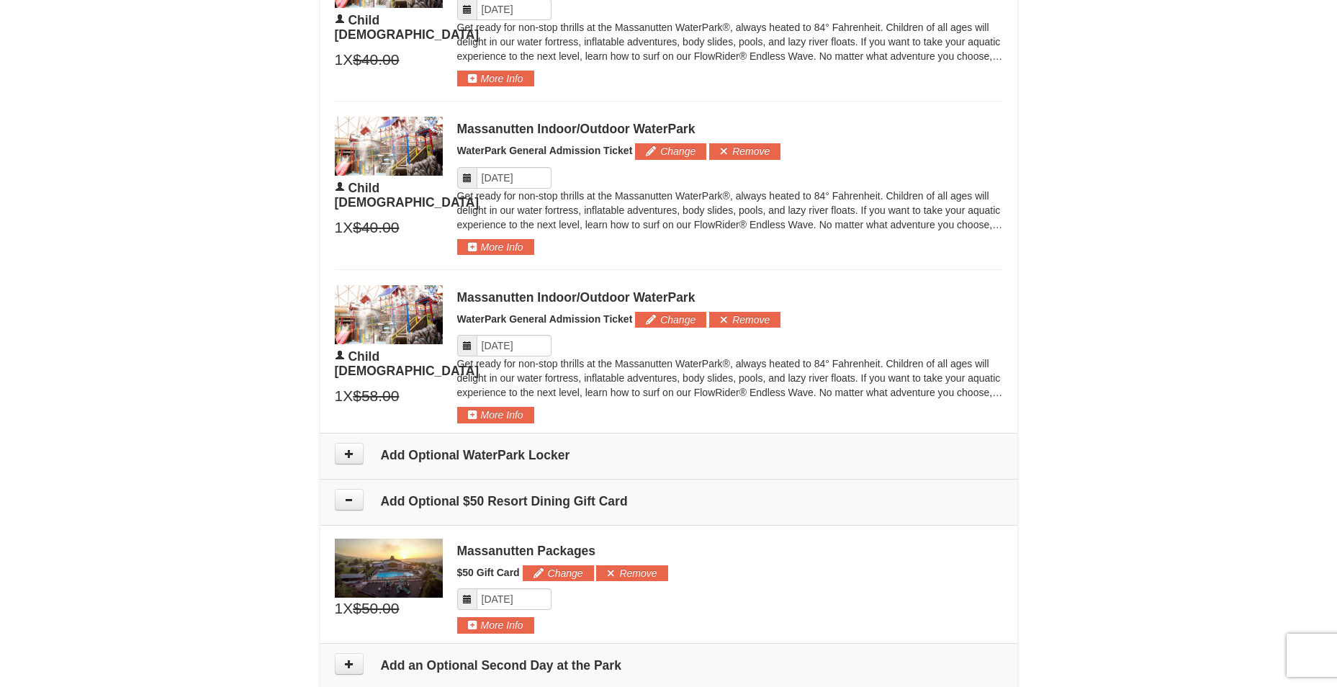
click at [470, 176] on icon at bounding box center [467, 178] width 10 height 10
click at [539, 176] on input "Please format dates MM/DD/YYYY" at bounding box center [514, 178] width 75 height 22
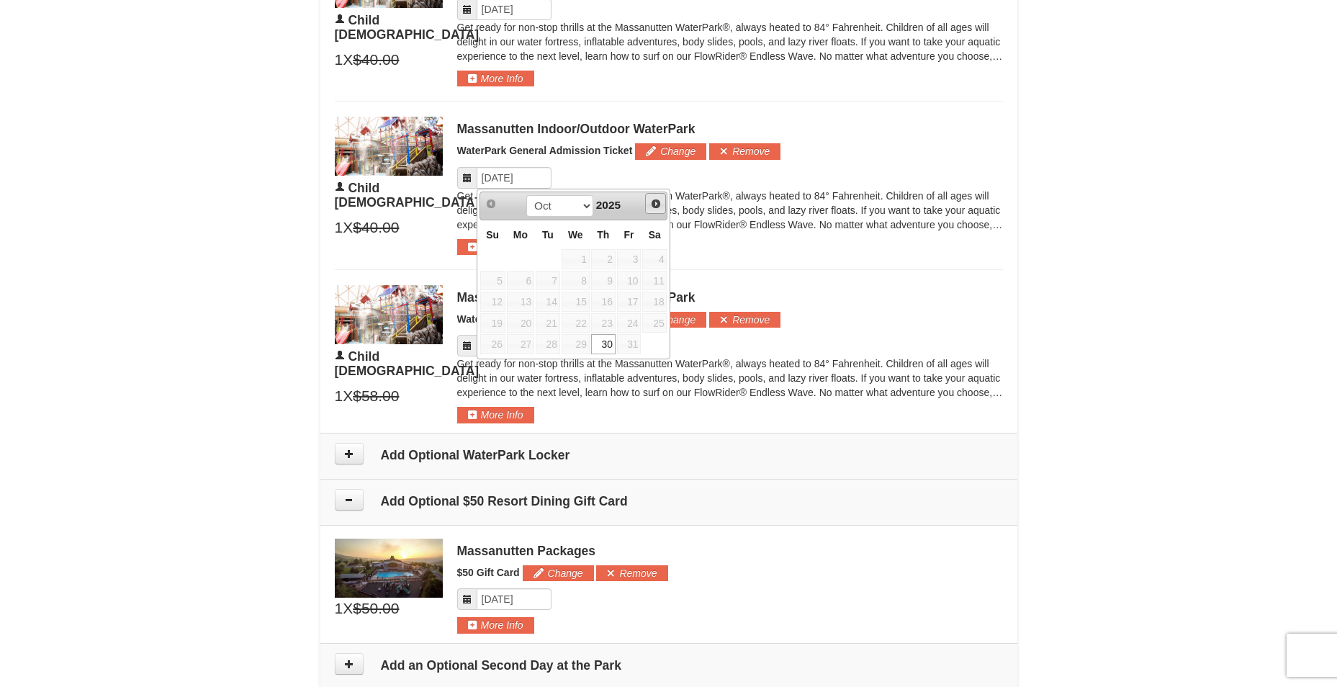
click at [650, 207] on span "Next" at bounding box center [656, 204] width 12 height 12
click at [661, 261] on link "1" at bounding box center [654, 259] width 24 height 20
type input "11/01/2025"
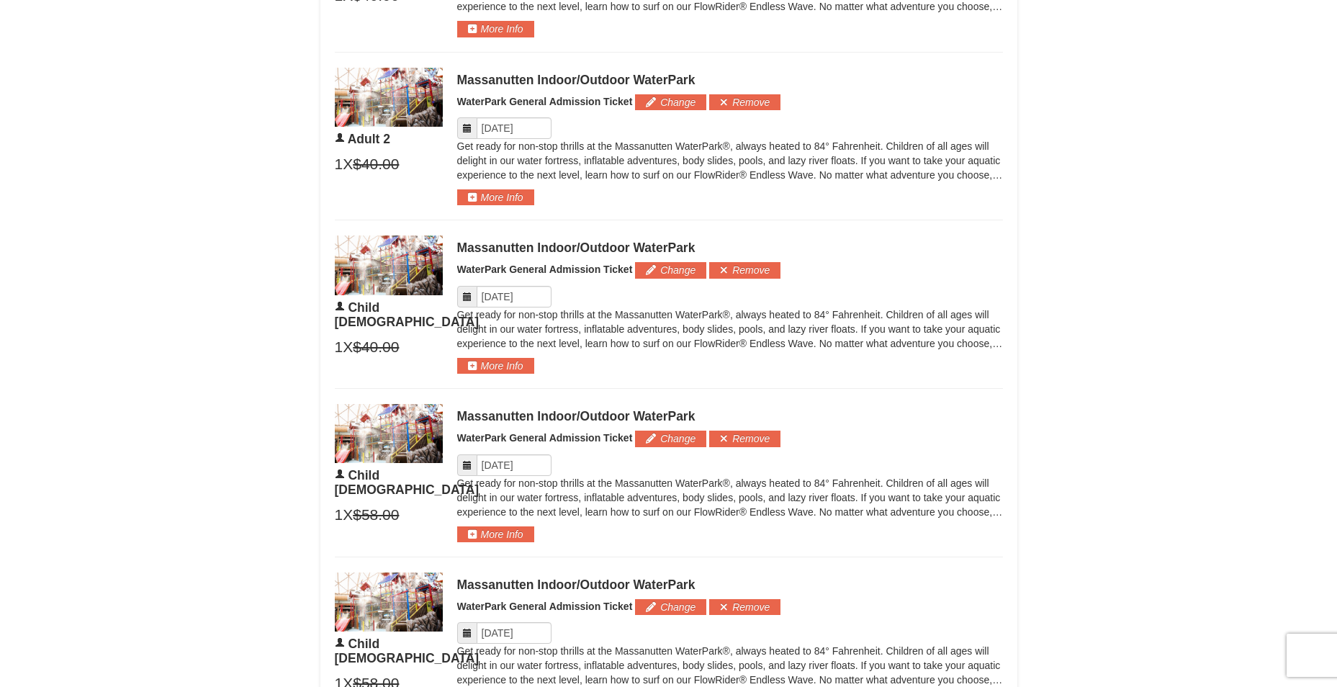
scroll to position [917, 0]
click at [470, 297] on icon at bounding box center [467, 297] width 10 height 10
click at [538, 297] on input "Please format dates MM/DD/YYYY" at bounding box center [514, 298] width 75 height 22
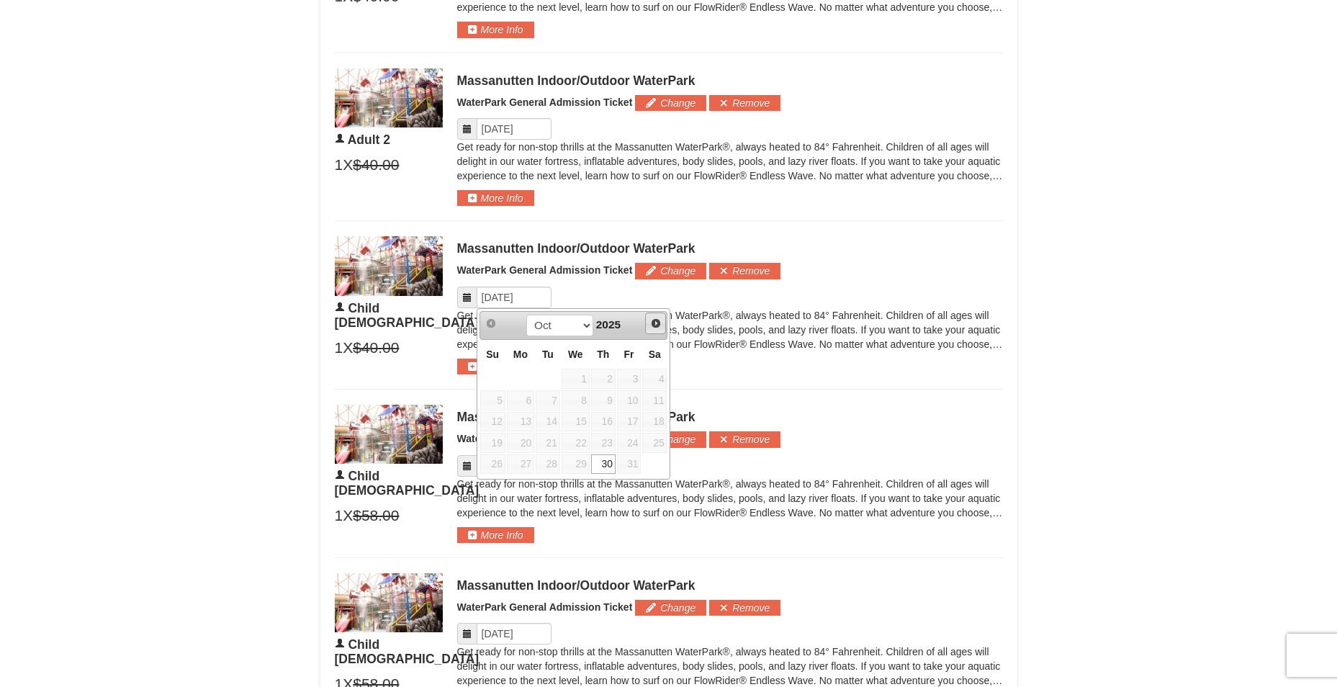
click at [653, 327] on span "Next" at bounding box center [656, 324] width 12 height 12
click at [652, 380] on link "1" at bounding box center [654, 379] width 24 height 20
type input "11/01/2025"
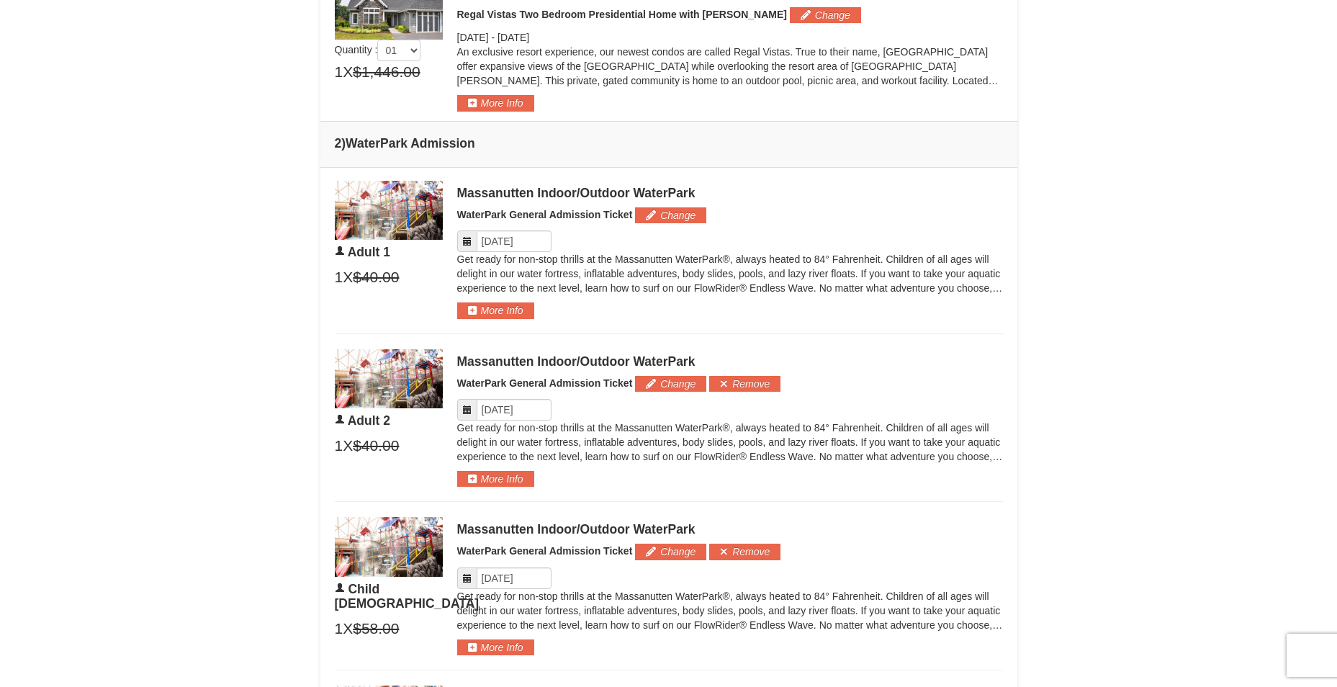
scroll to position [629, 0]
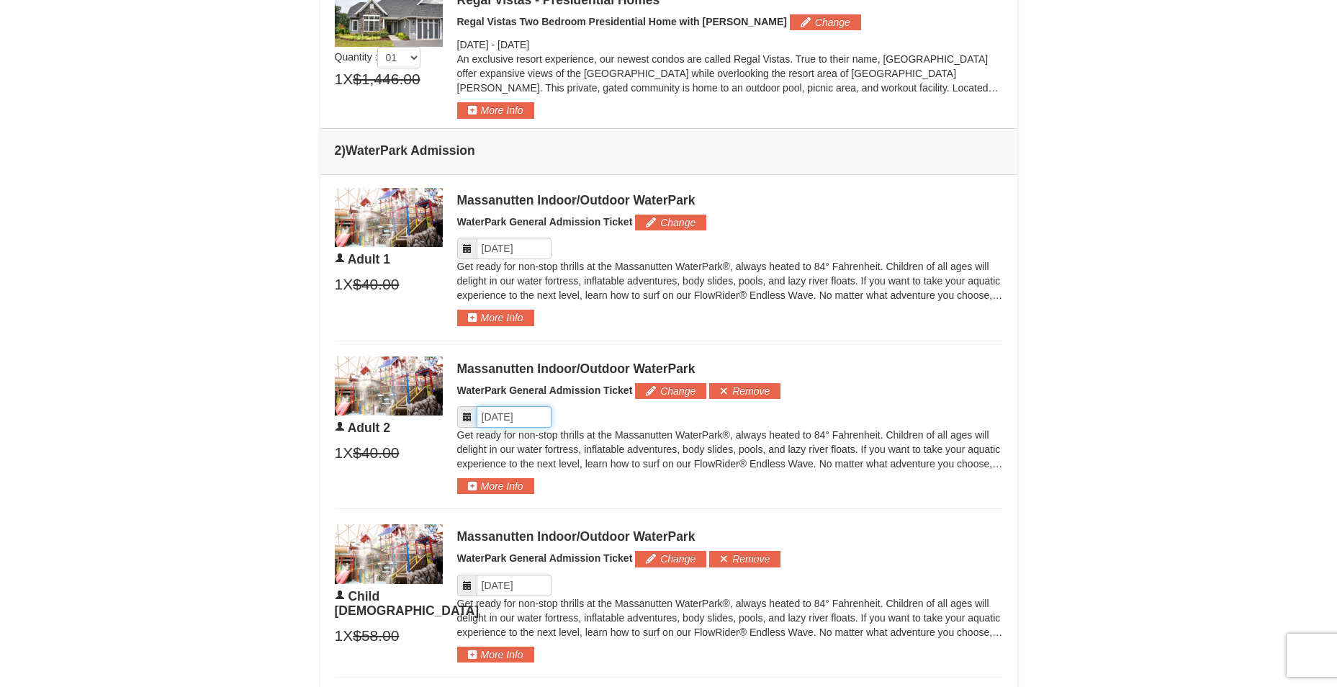
click at [535, 418] on input "Please format dates MM/DD/YYYY" at bounding box center [514, 417] width 75 height 22
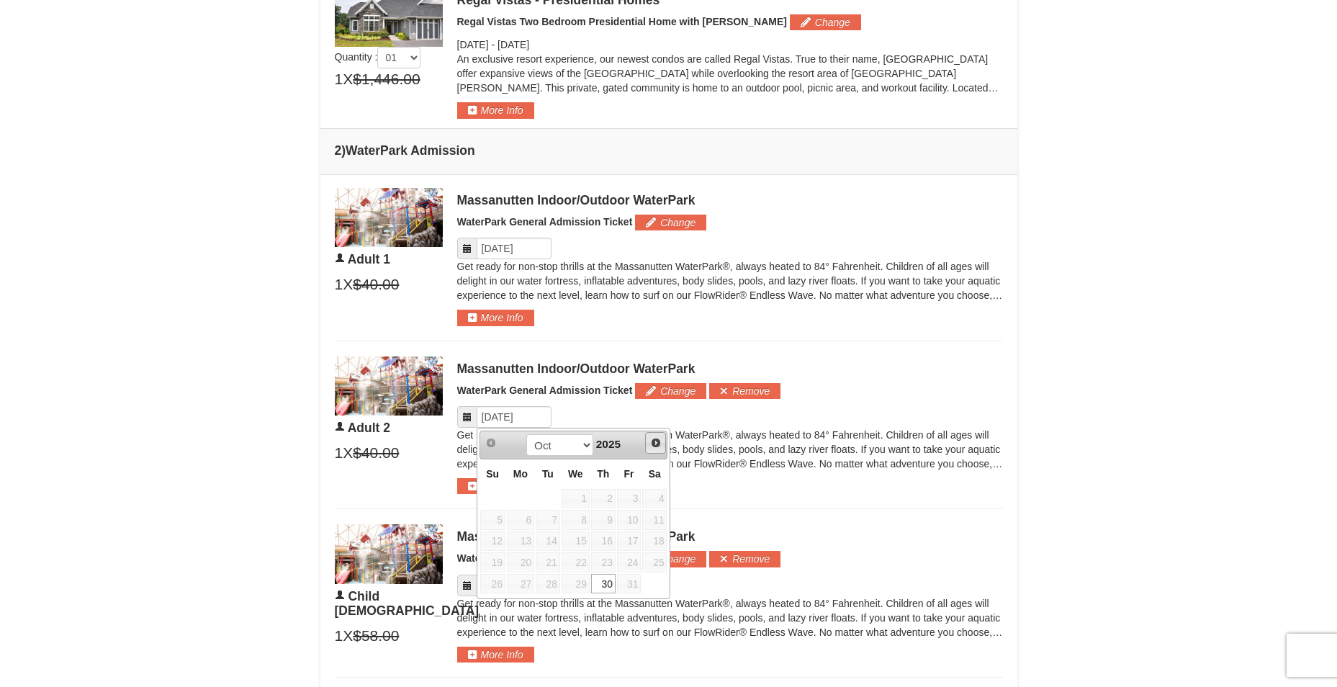
click at [657, 441] on span "Next" at bounding box center [656, 443] width 12 height 12
click at [660, 495] on link "1" at bounding box center [654, 499] width 24 height 20
type input "11/01/2025"
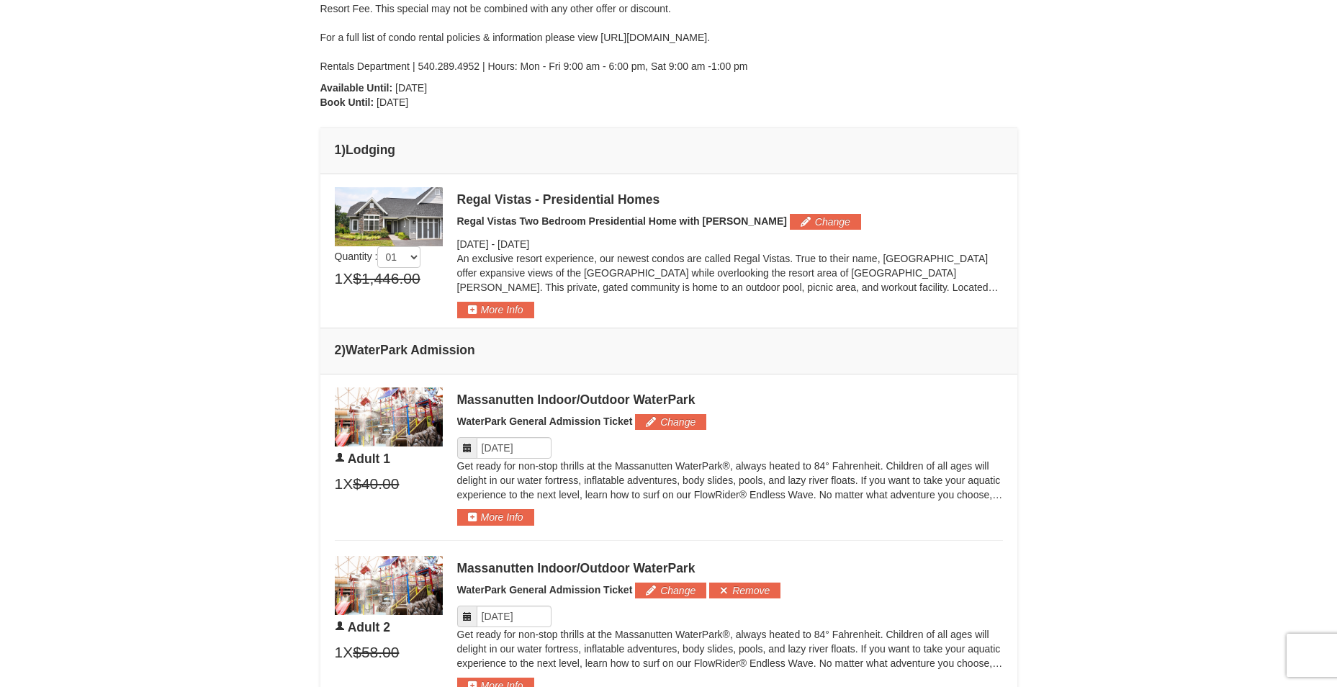
scroll to position [413, 0]
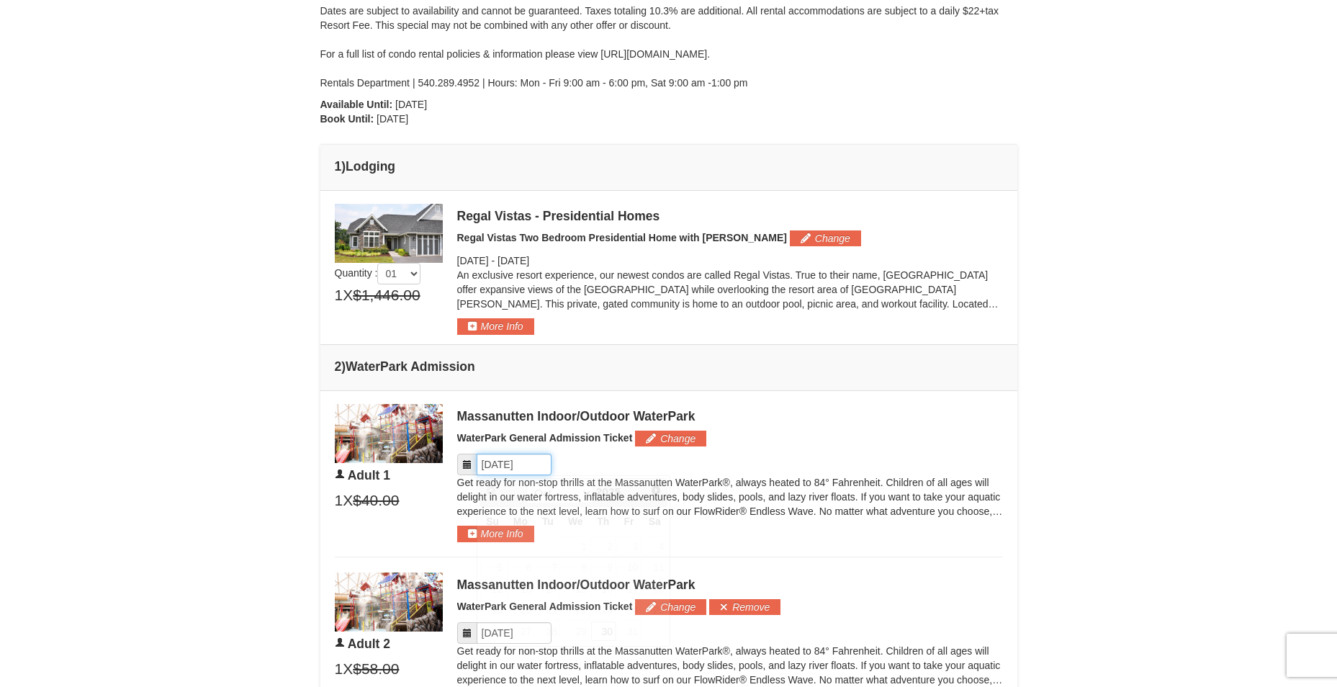
click at [536, 468] on input "Please format dates MM/DD/YYYY" at bounding box center [514, 465] width 75 height 22
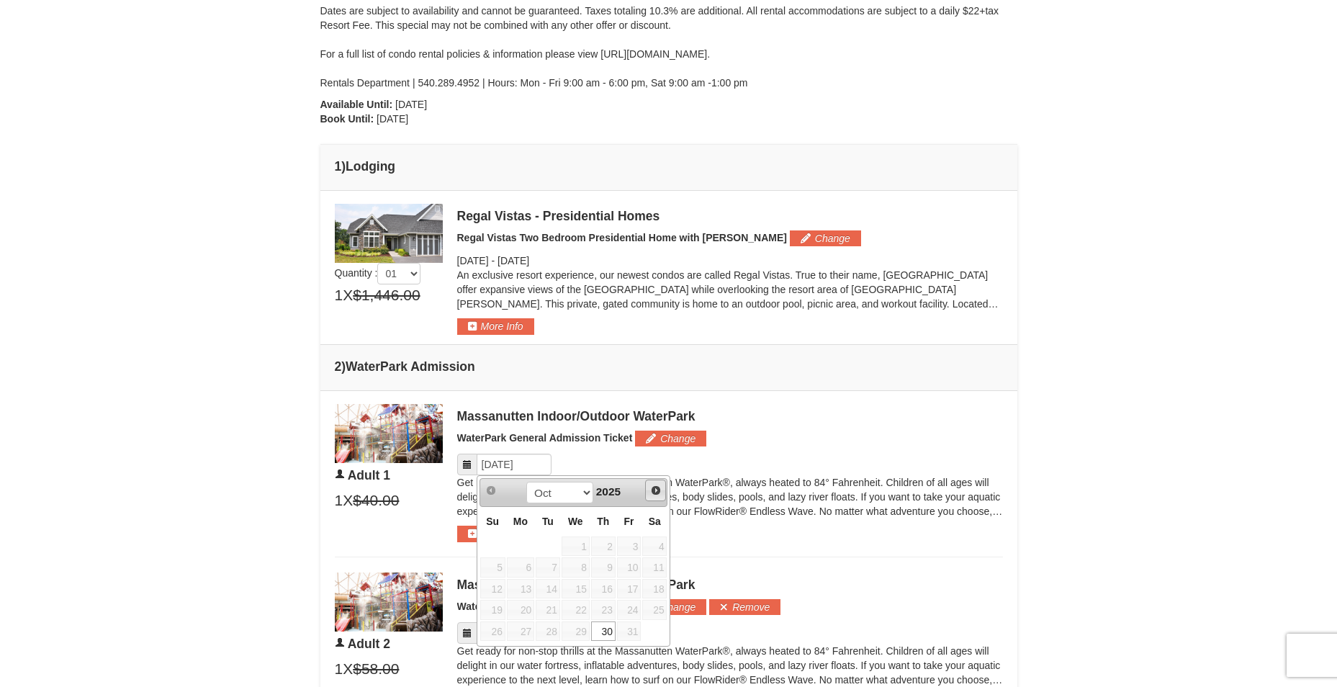
click at [650, 490] on span "Next" at bounding box center [656, 491] width 12 height 12
click at [660, 539] on link "1" at bounding box center [654, 546] width 24 height 20
type input "11/01/2025"
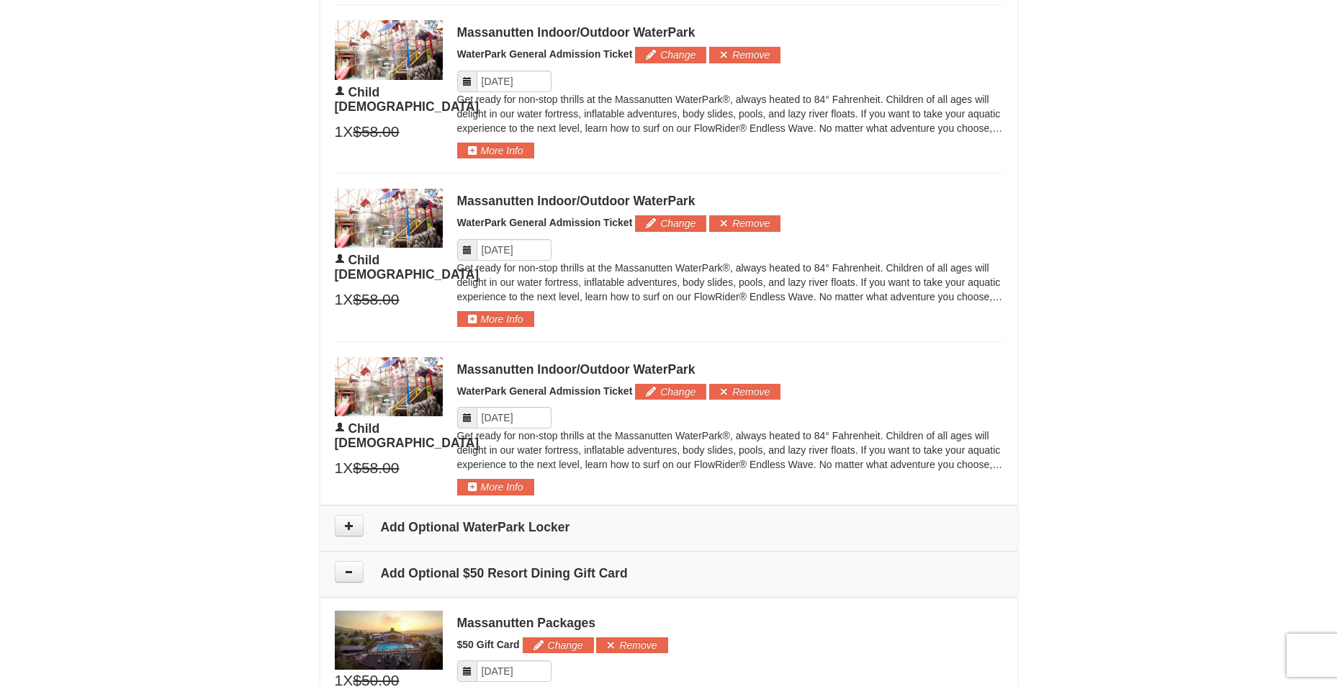
scroll to position [1493, 0]
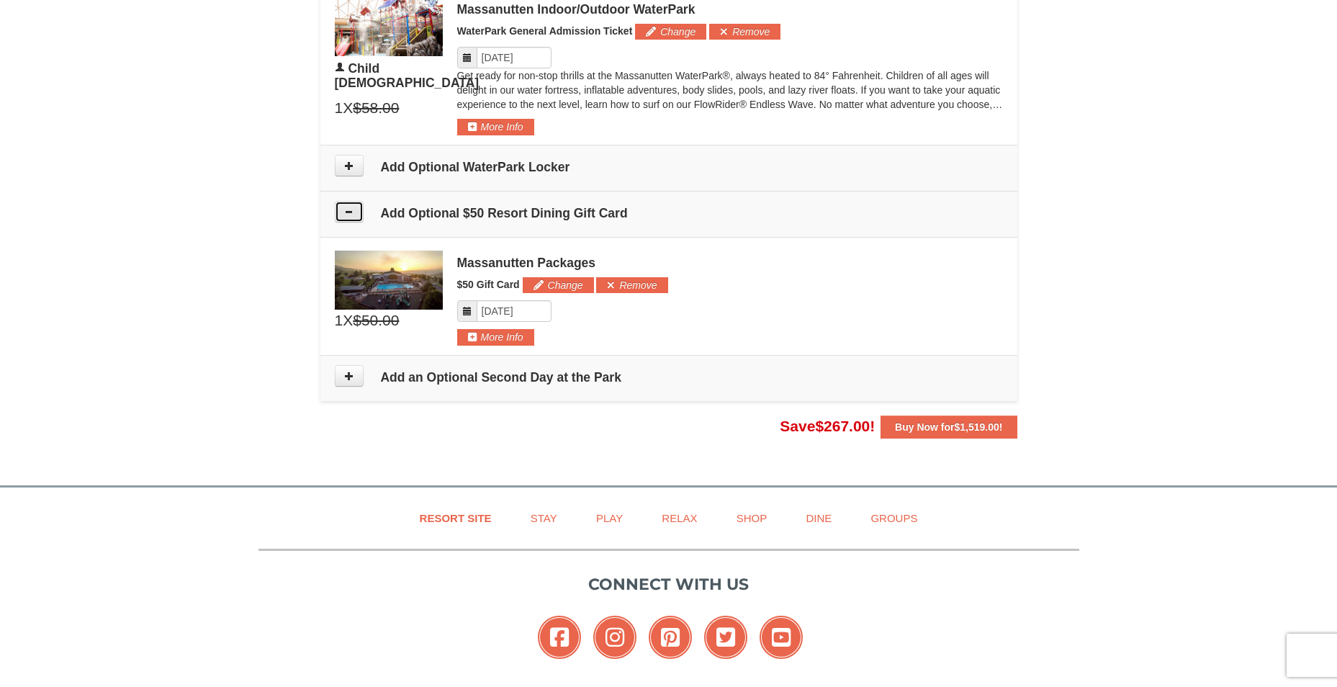
click at [352, 211] on icon at bounding box center [349, 212] width 10 height 10
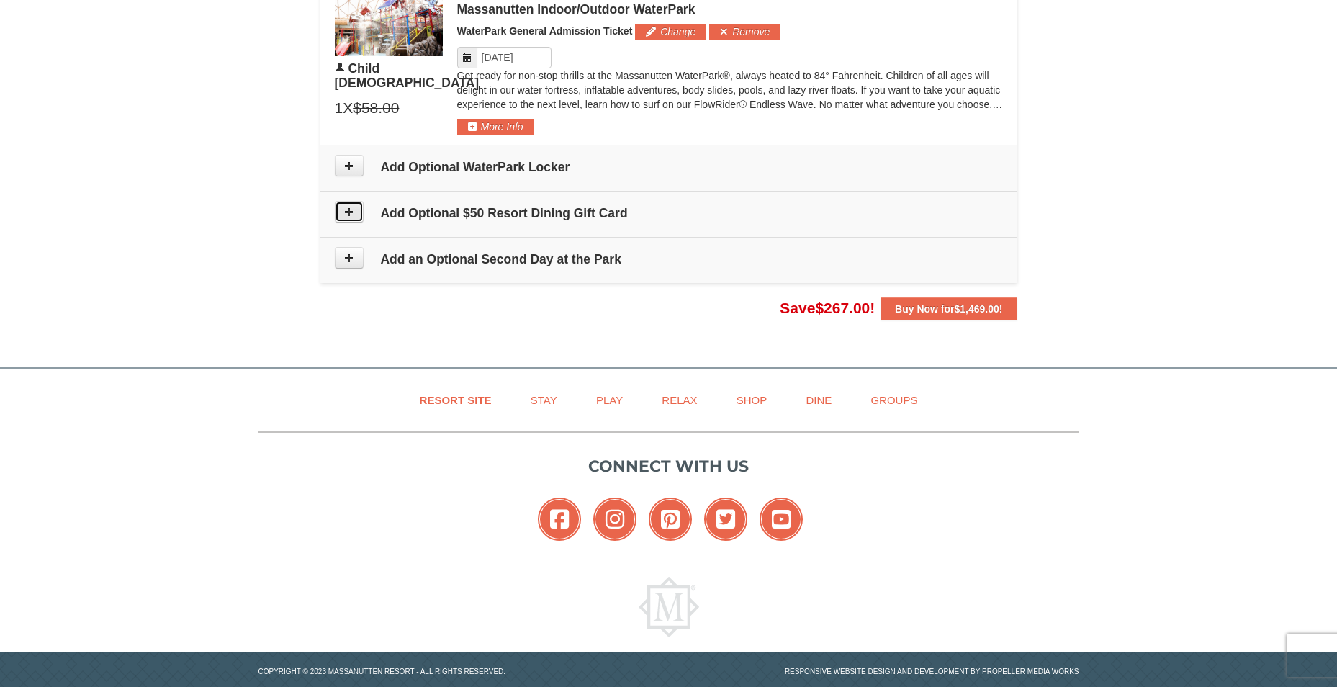
click at [348, 215] on icon at bounding box center [349, 212] width 10 height 10
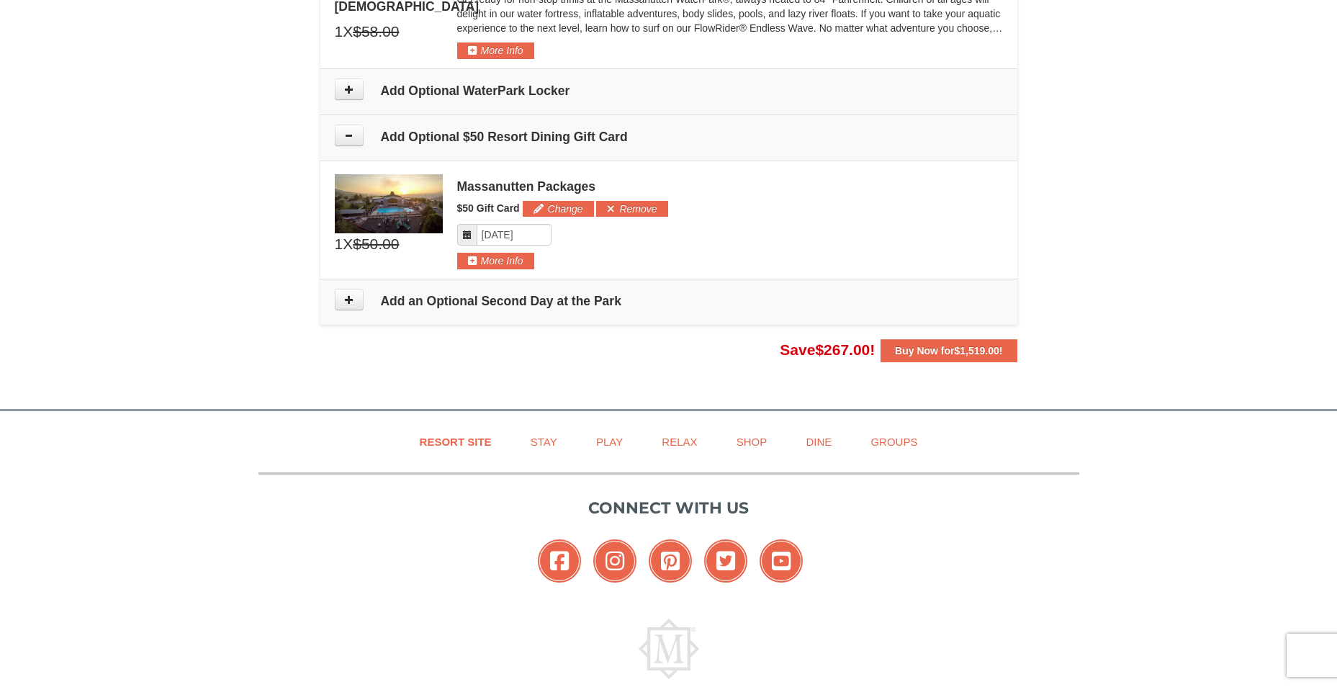
scroll to position [1565, 0]
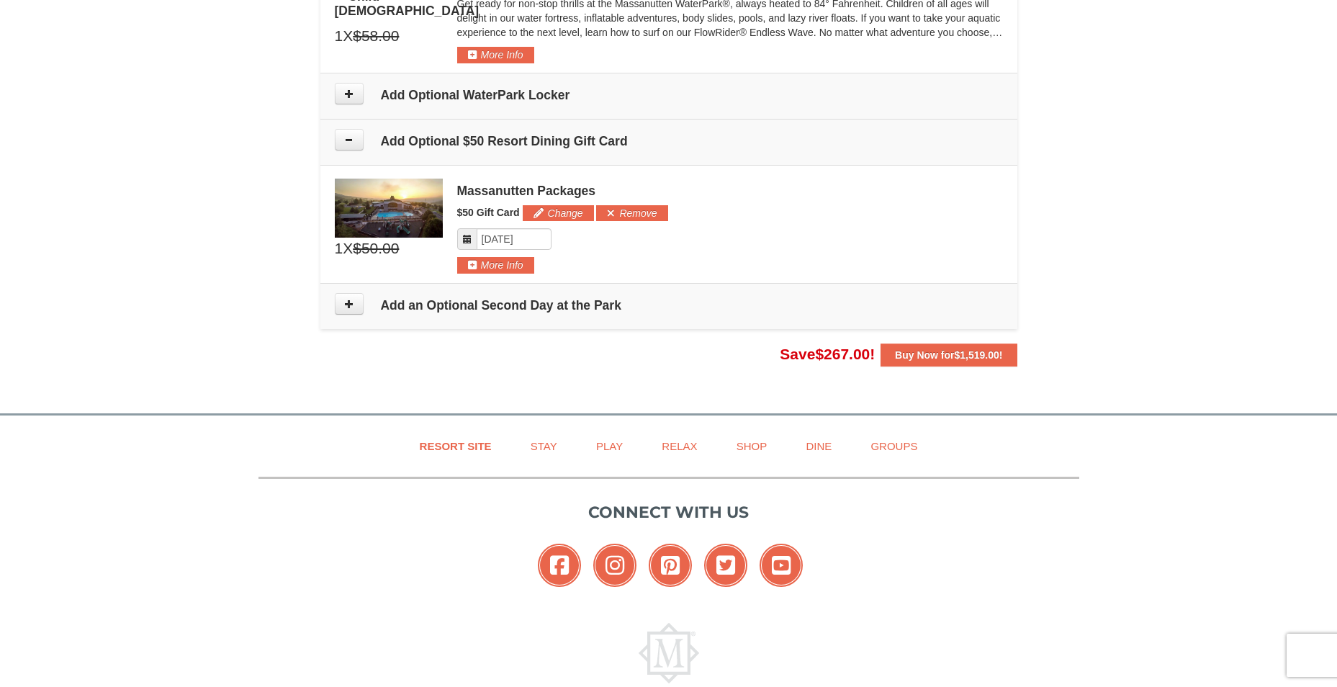
click at [468, 235] on icon at bounding box center [467, 239] width 10 height 10
click at [517, 240] on input "Please format dates MM/DD/YYYY" at bounding box center [514, 239] width 75 height 22
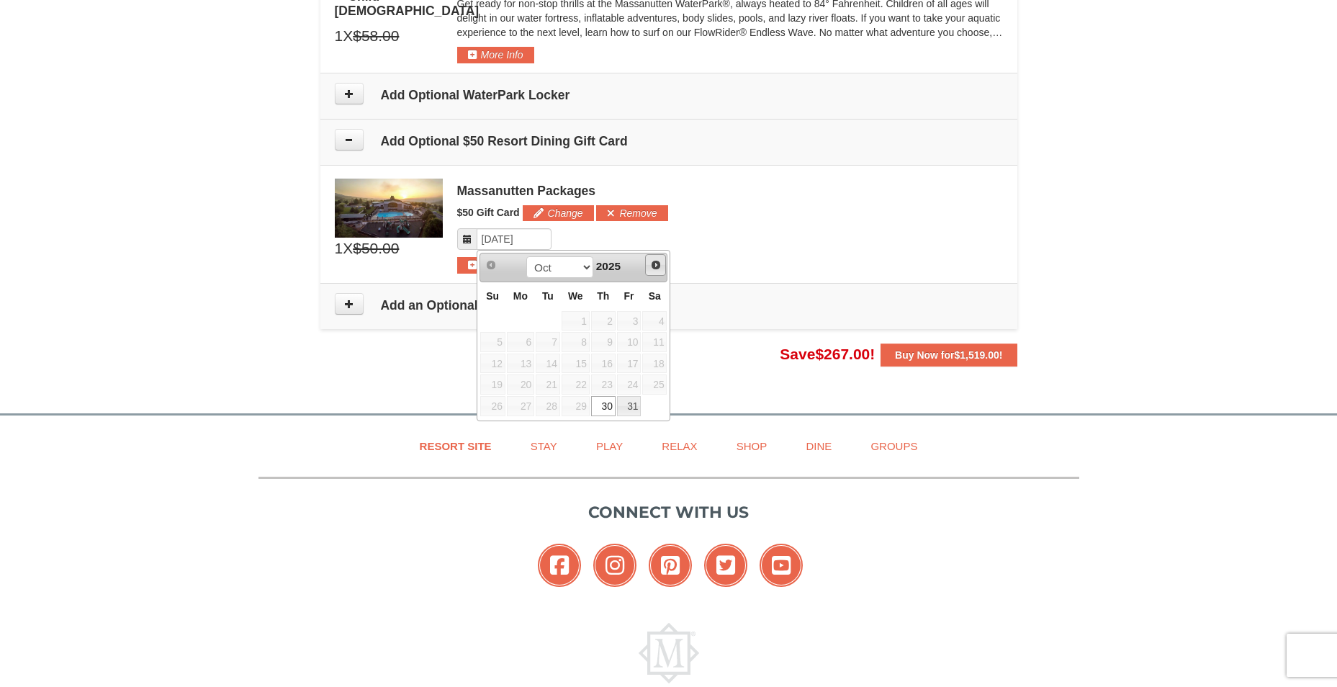
click at [648, 266] on link "Next" at bounding box center [656, 265] width 22 height 22
click at [663, 313] on link "1" at bounding box center [654, 321] width 24 height 20
type input "11/01/2025"
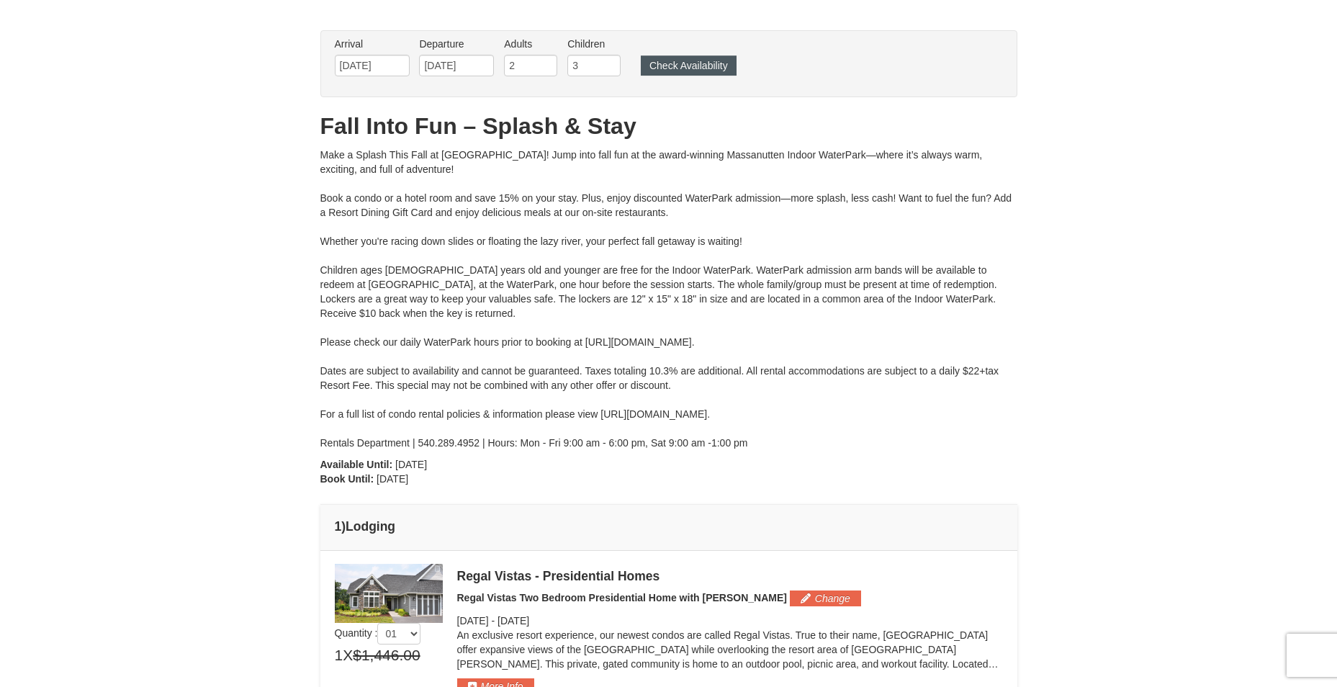
scroll to position [0, 0]
